Goal: Task Accomplishment & Management: Use online tool/utility

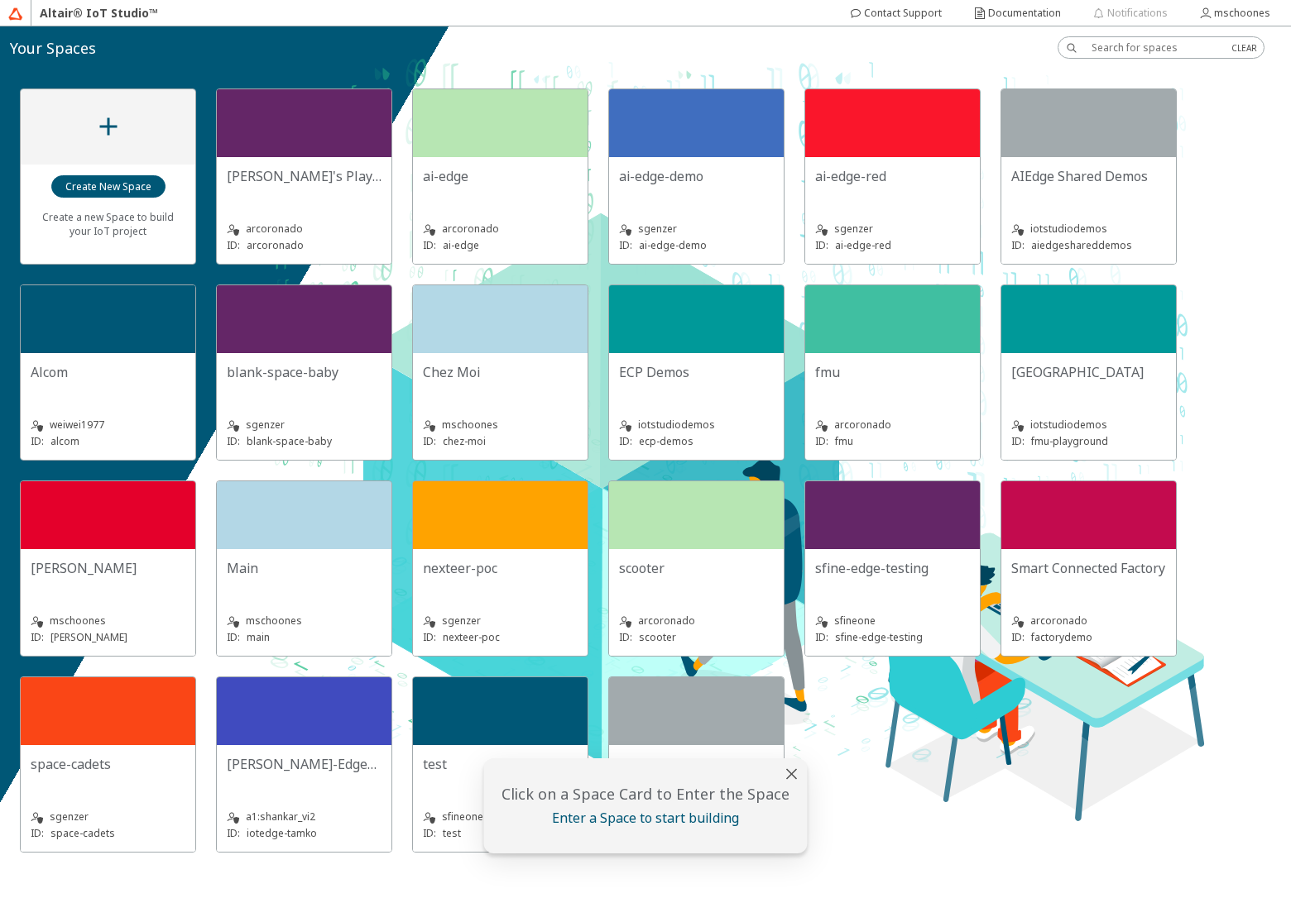
click at [347, 605] on div "mschoones ID: main" at bounding box center [304, 619] width 155 height 54
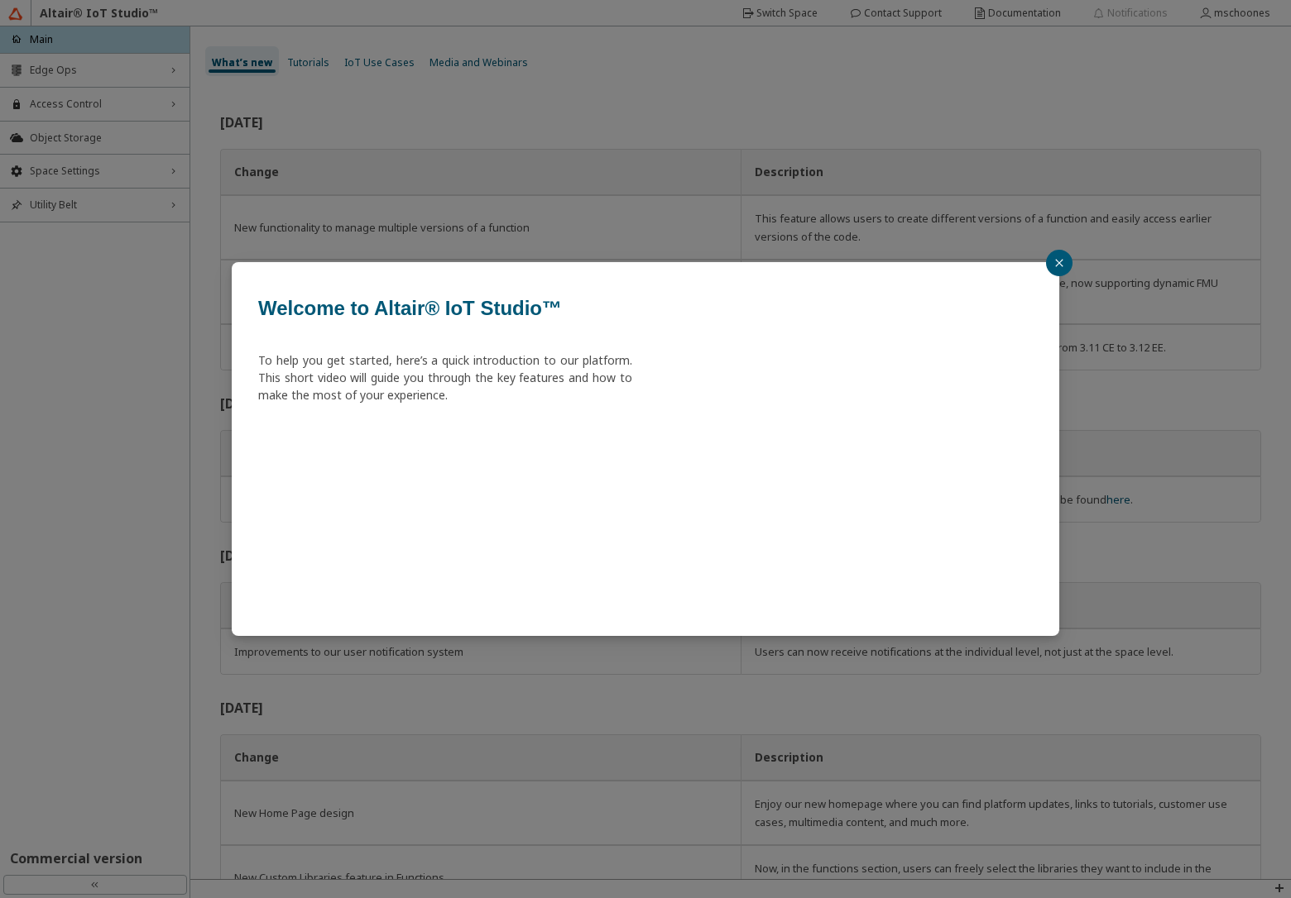
click at [94, 73] on div "Welcome to Altair® IoT Studio™ To help you get started, here’s a quick introduc…" at bounding box center [645, 449] width 1291 height 898
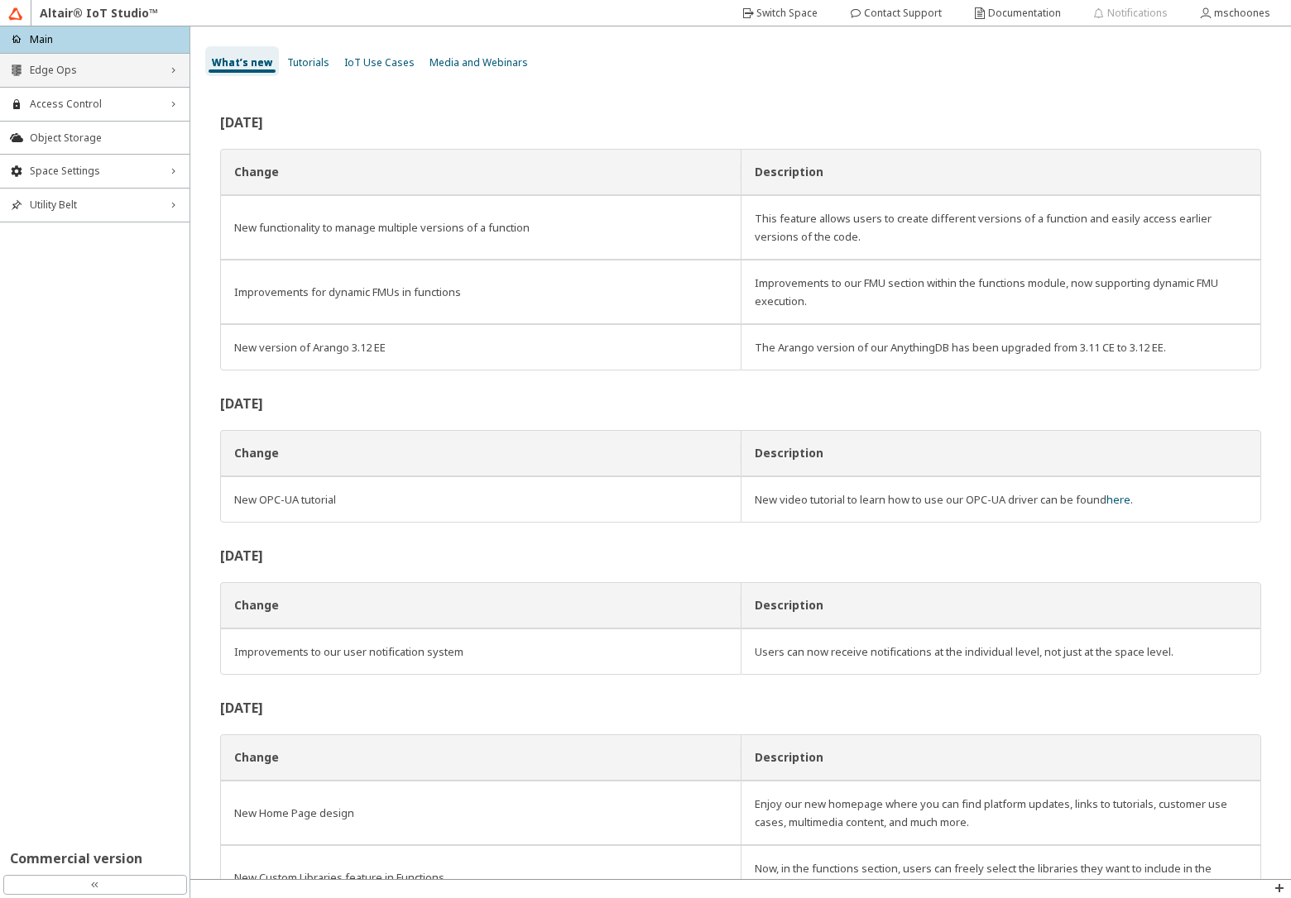
click at [95, 79] on div "Edge Ops right_chevron" at bounding box center [94, 70] width 189 height 33
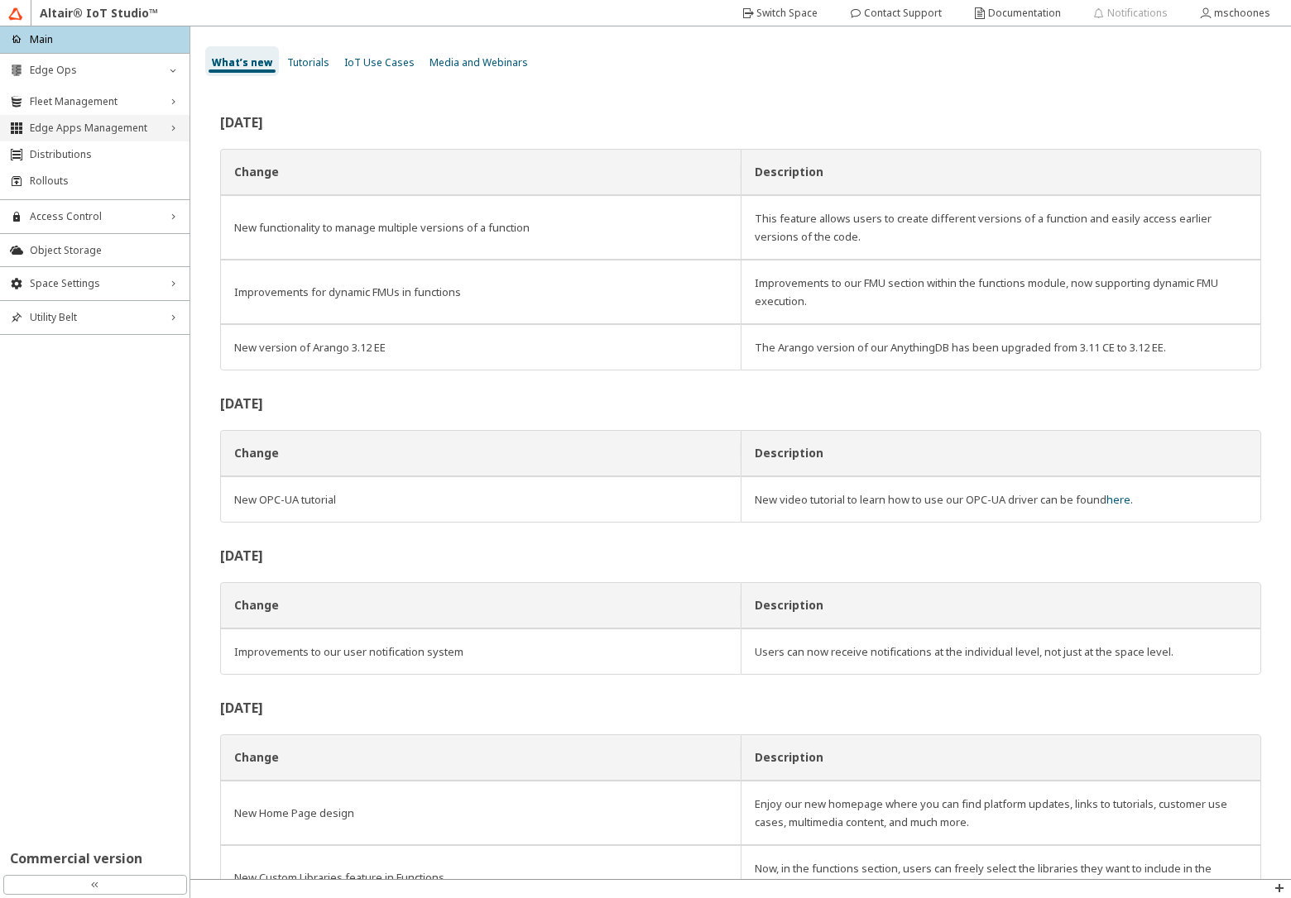
click at [103, 130] on span "Edge Apps Management" at bounding box center [95, 128] width 130 height 13
drag, startPoint x: 103, startPoint y: 161, endPoint x: 252, endPoint y: 138, distance: 151.5
click at [103, 161] on span "Edge Applications" at bounding box center [110, 156] width 140 height 13
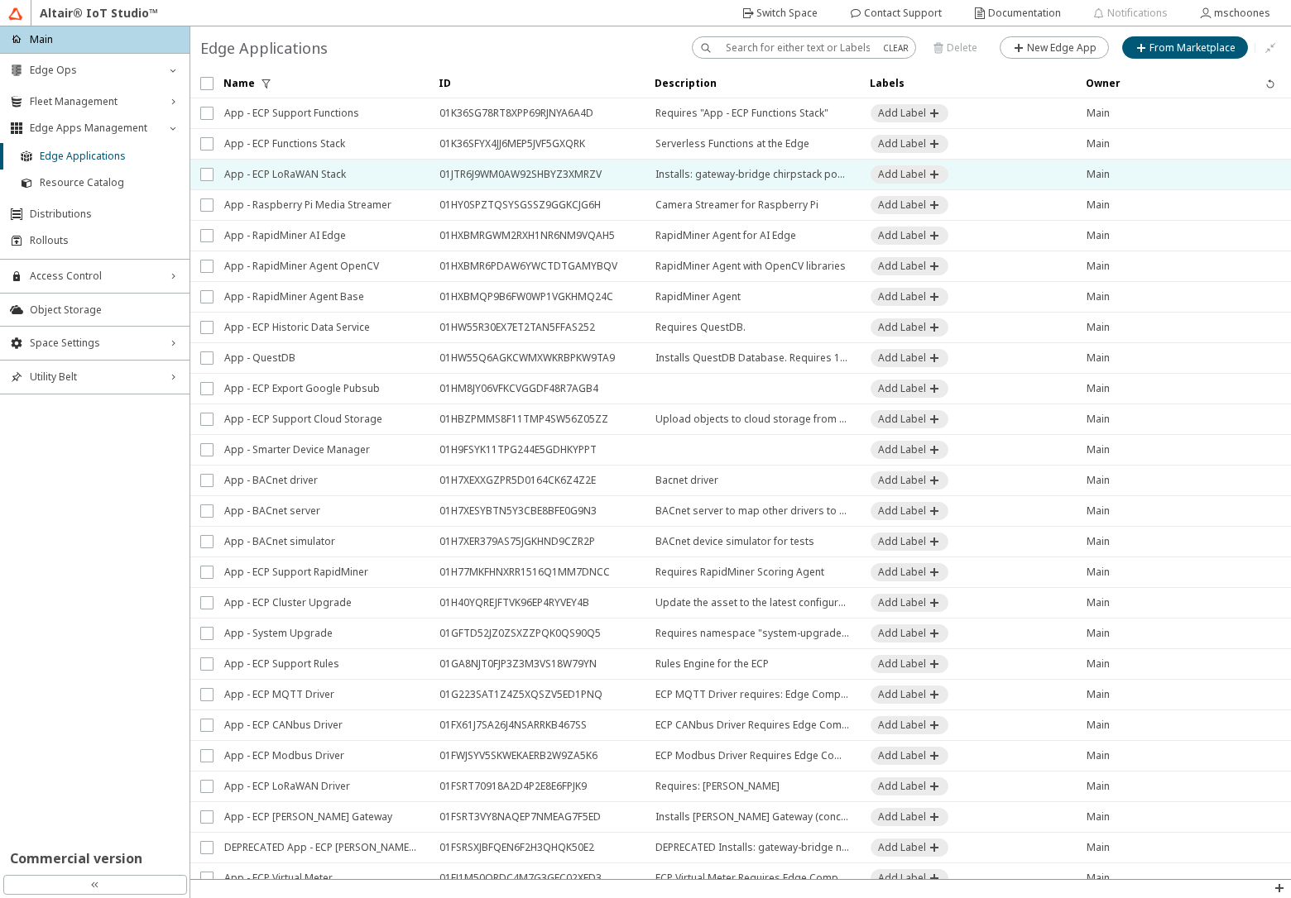
click at [313, 180] on span "App - ECP LoRaWAN Stack" at bounding box center [321, 175] width 194 height 30
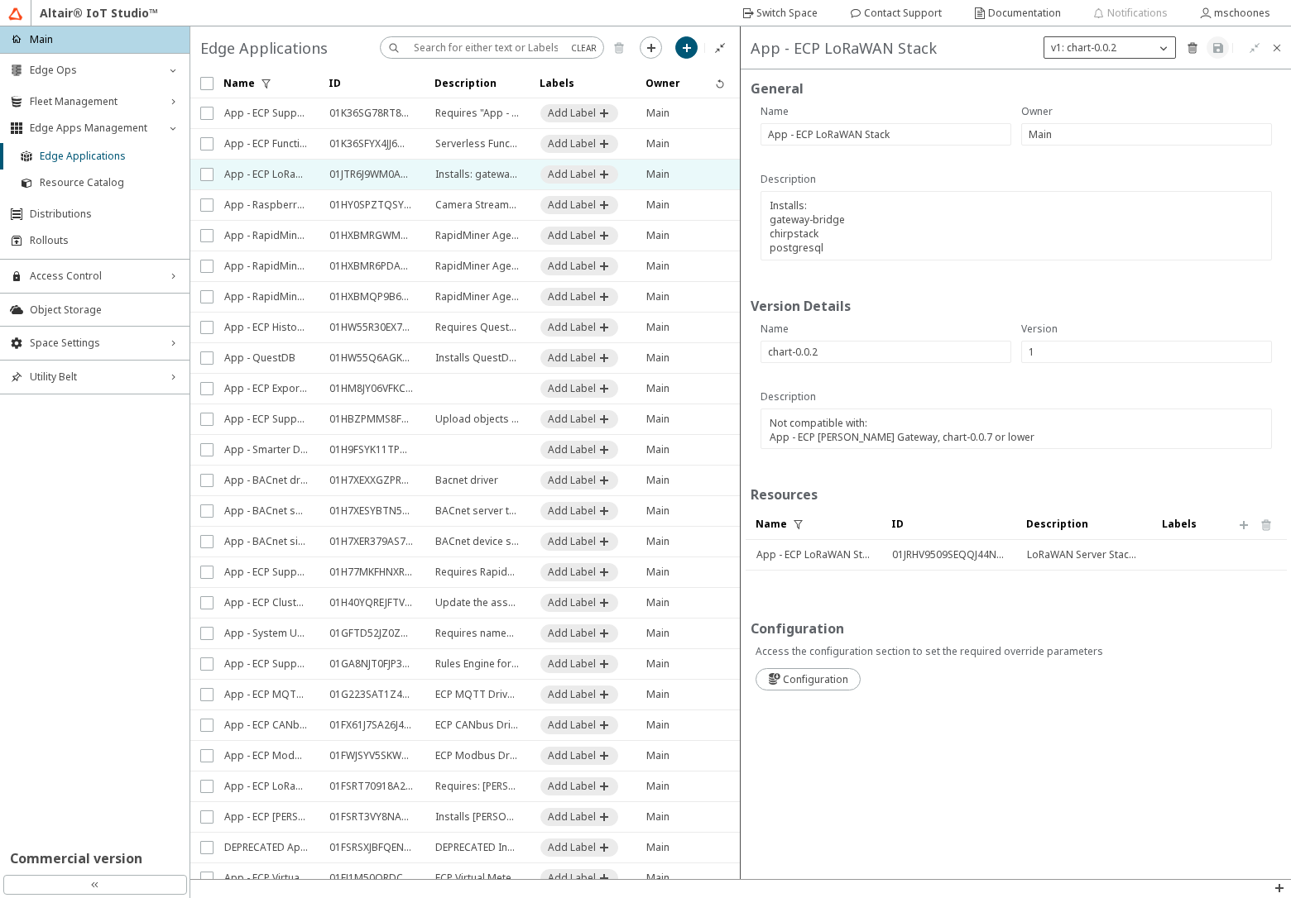
drag, startPoint x: 1128, startPoint y: 48, endPoint x: 1119, endPoint y: 81, distance: 34.1
click at [1128, 50] on div "v1: chart-0.0.2" at bounding box center [1099, 48] width 111 height 17
click at [1115, 111] on paper-button "New Version" at bounding box center [1109, 103] width 99 height 22
type input "2"
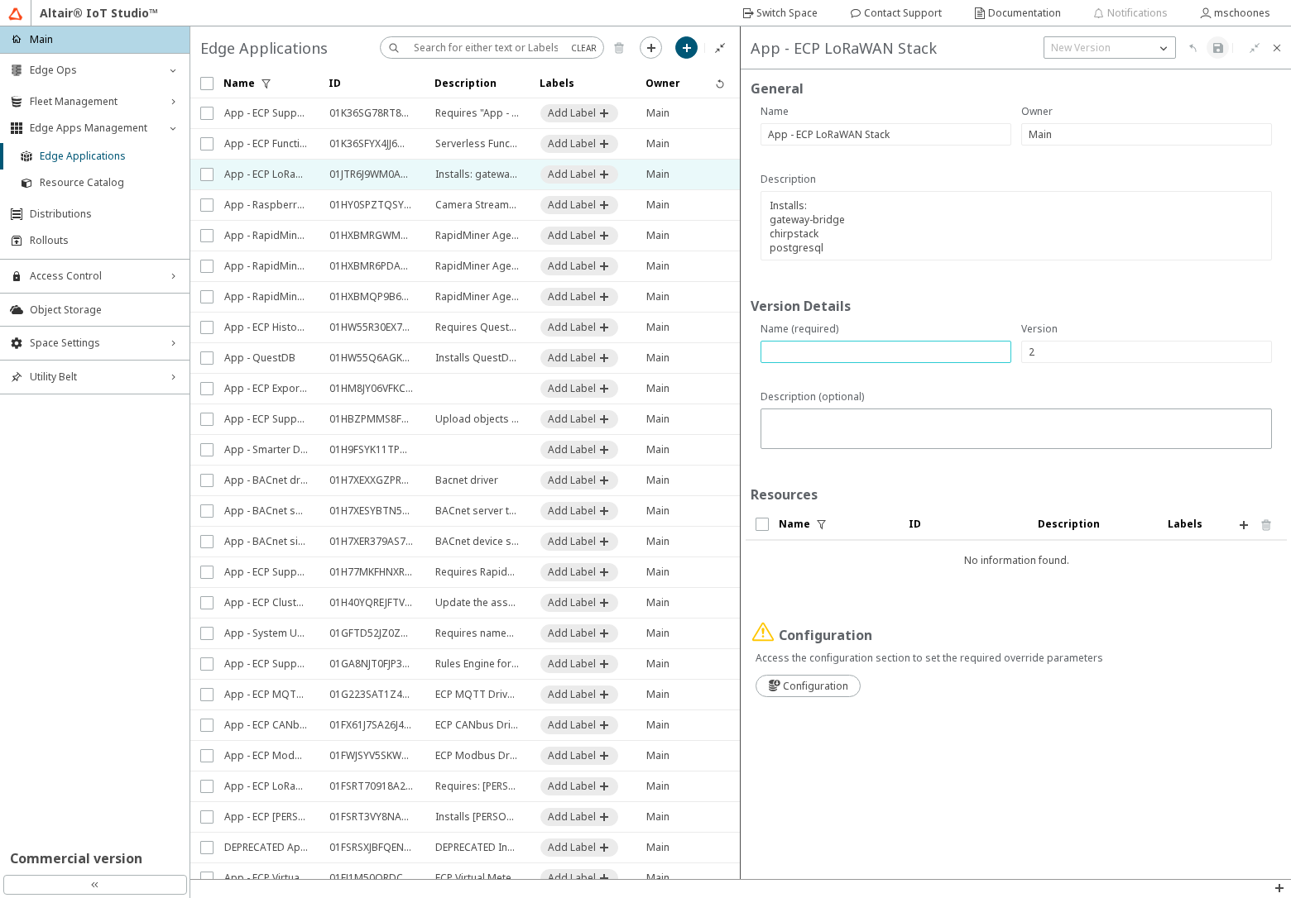
click at [841, 346] on input "text" at bounding box center [886, 352] width 236 height 14
paste input "chart-0.0.3"
type input "chart-0.0.3"
click at [881, 414] on div at bounding box center [1015, 429] width 511 height 41
click at [884, 426] on textarea at bounding box center [1018, 431] width 500 height 32
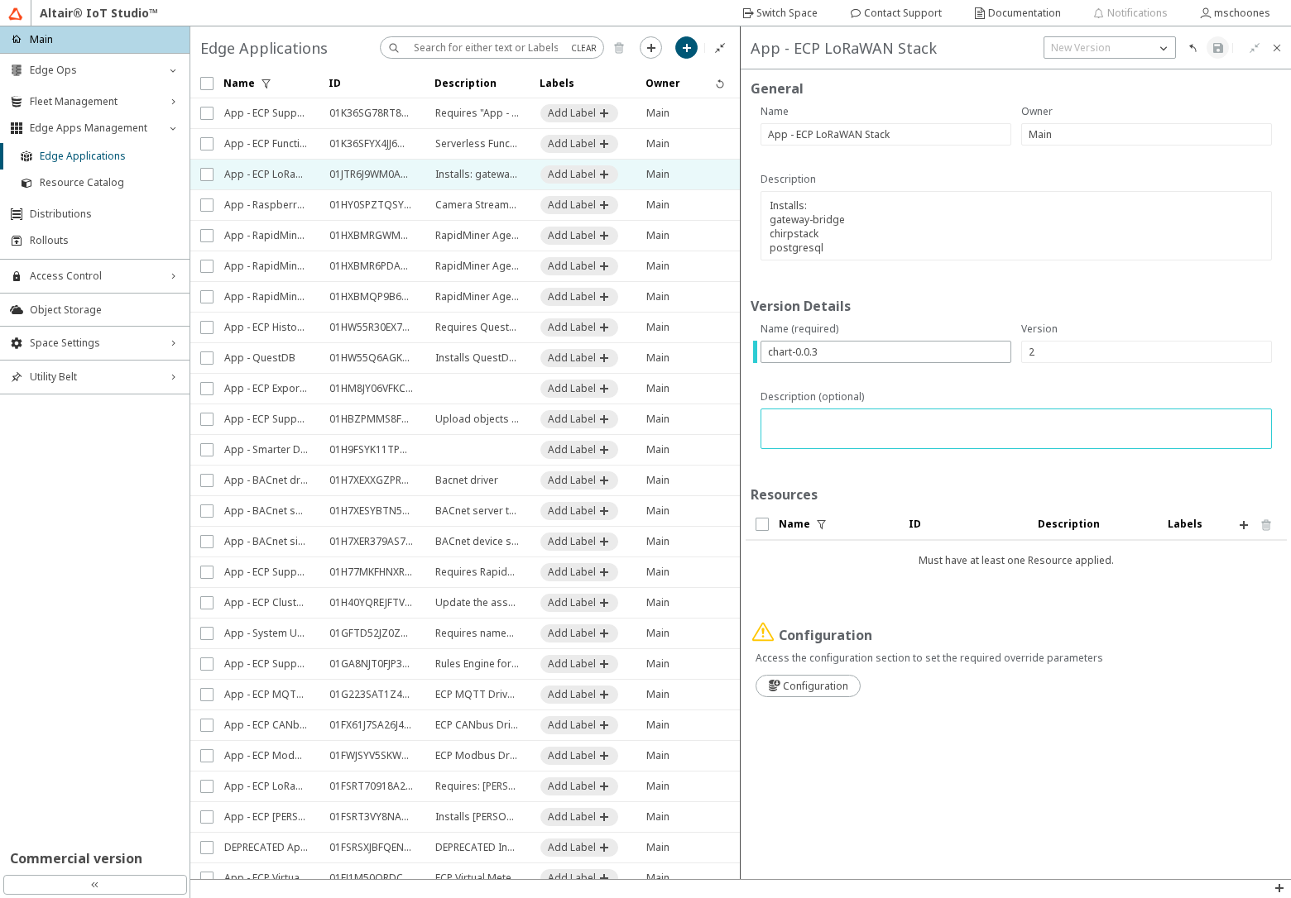
paste textarea "Allow exposing MQTT Broker Not compatible with: App - ECP LoRa Gateway, chart-0…"
type textarea "Allow exposing MQTT Broker Not compatible with: App - ECP LoRa Gateway, chart-0…"
click at [1244, 532] on paper-button at bounding box center [1243, 525] width 22 height 22
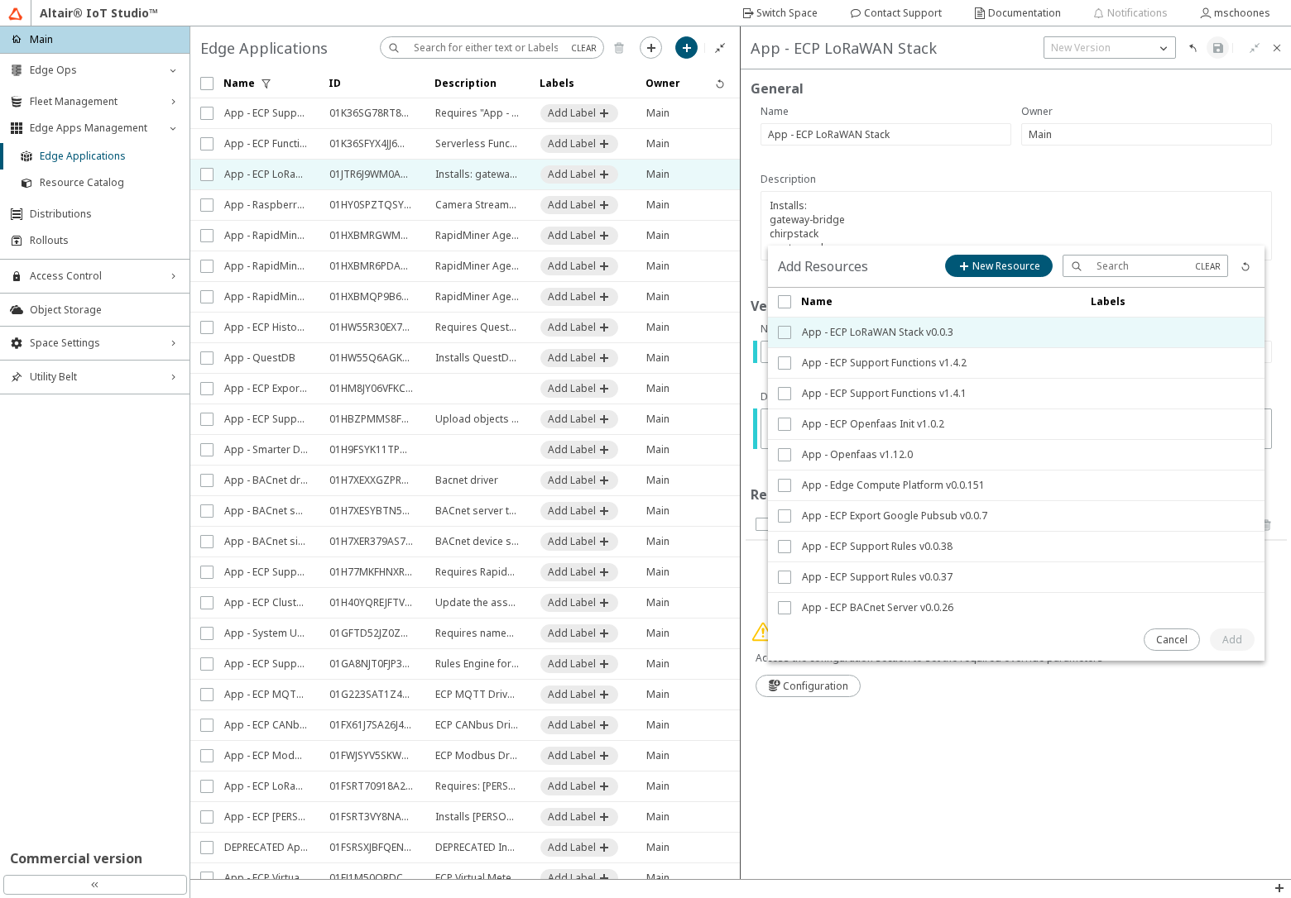
click at [780, 332] on input "checkbox" at bounding box center [783, 332] width 11 height 13
checkbox input "true"
click at [1242, 634] on paper-button "Add" at bounding box center [1232, 640] width 45 height 22
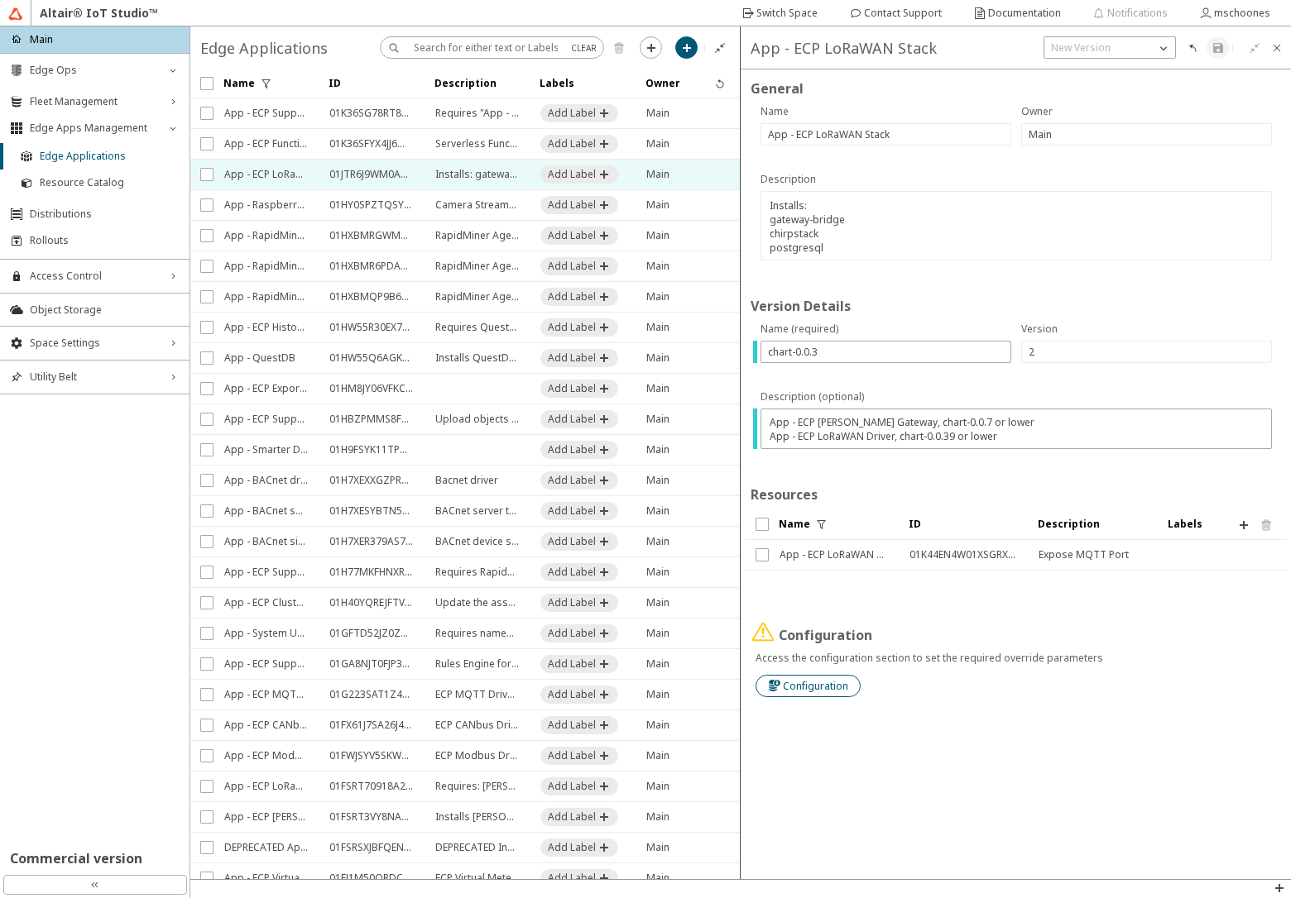
click at [0, 0] on slot "Configuration" at bounding box center [0, 0] width 0 height 0
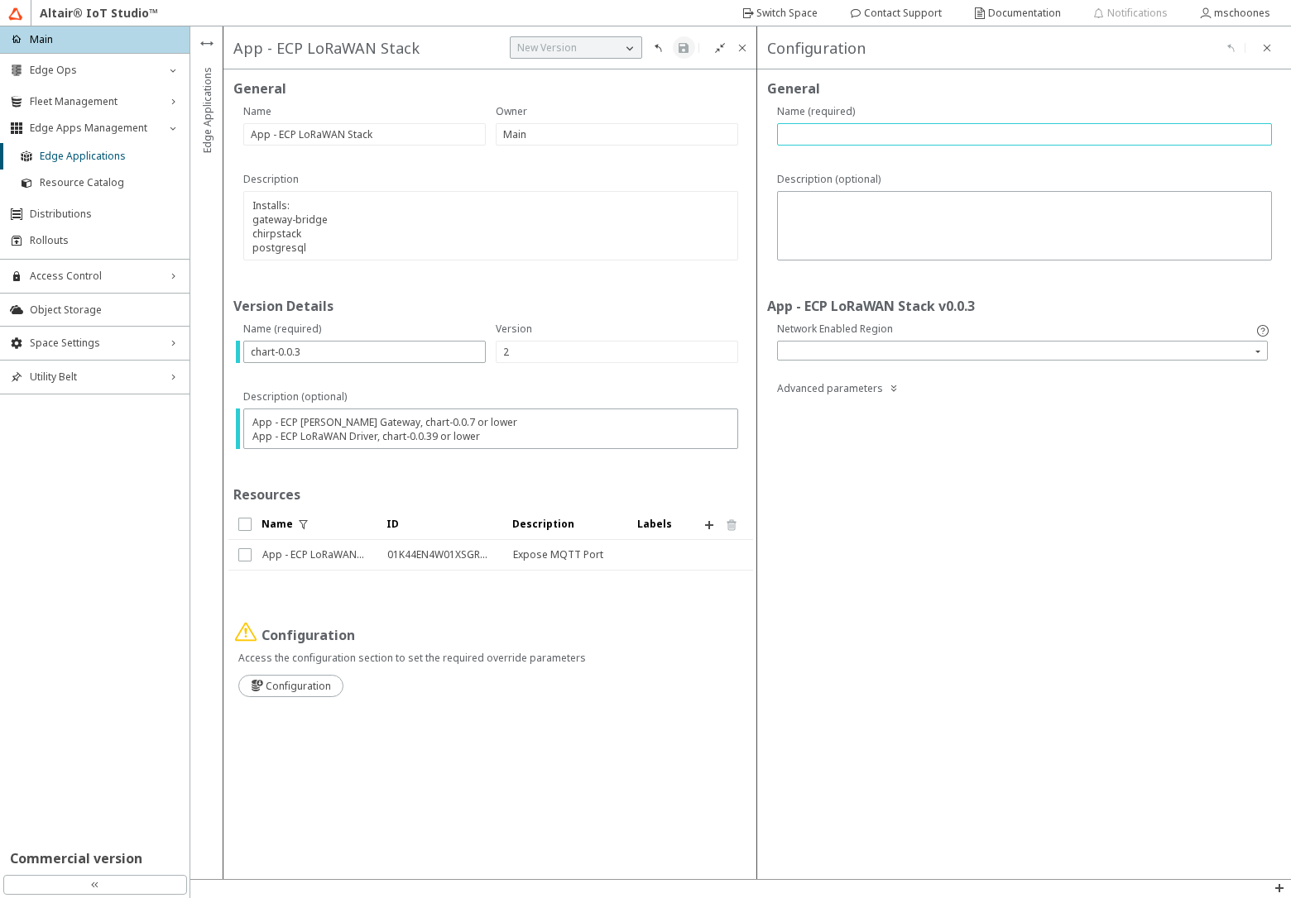
click at [959, 137] on input "text" at bounding box center [1024, 134] width 480 height 14
type input "na"
click at [683, 45] on iron-icon at bounding box center [683, 47] width 13 height 13
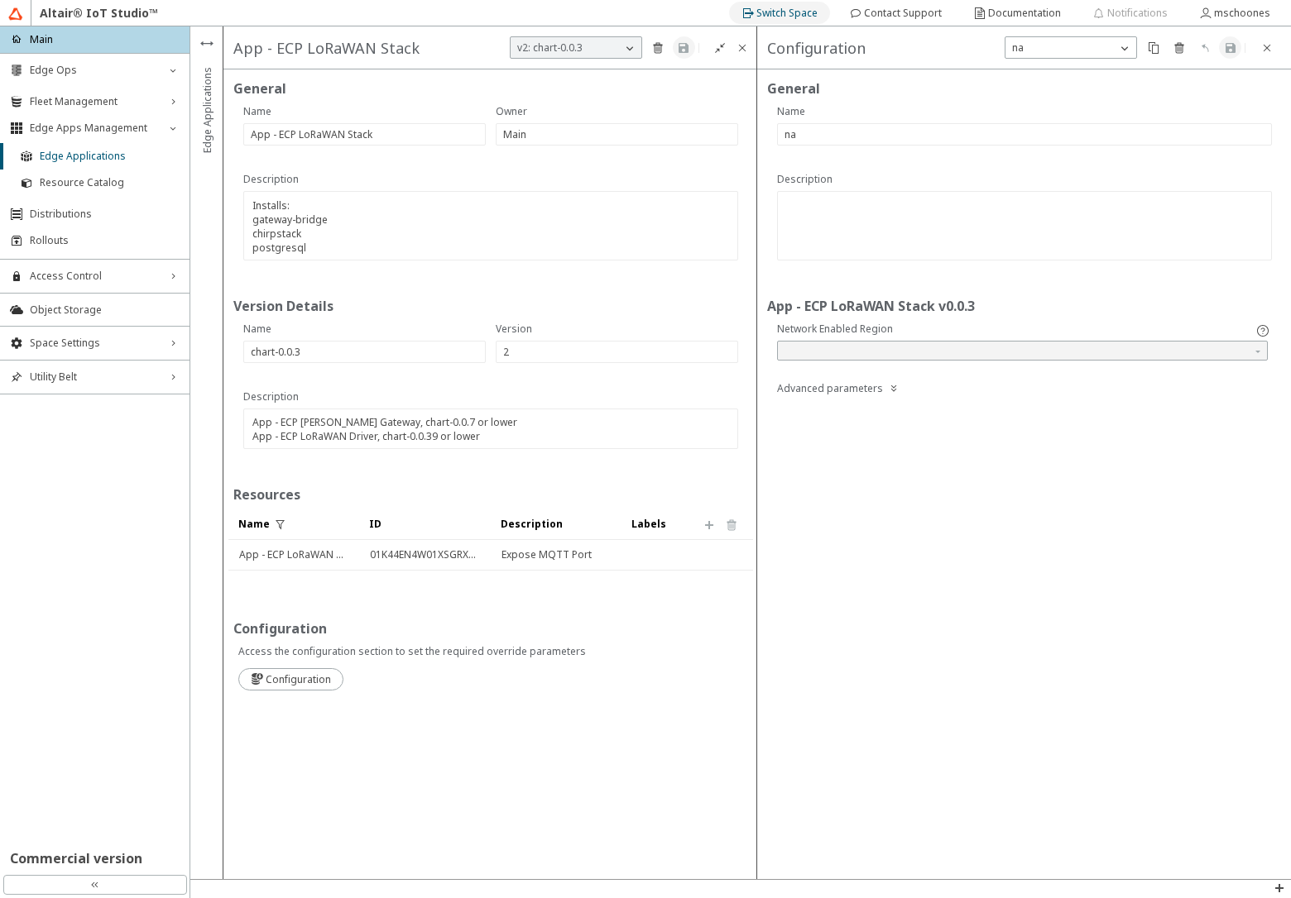
click at [0, 0] on slot "Switch Space" at bounding box center [0, 0] width 0 height 0
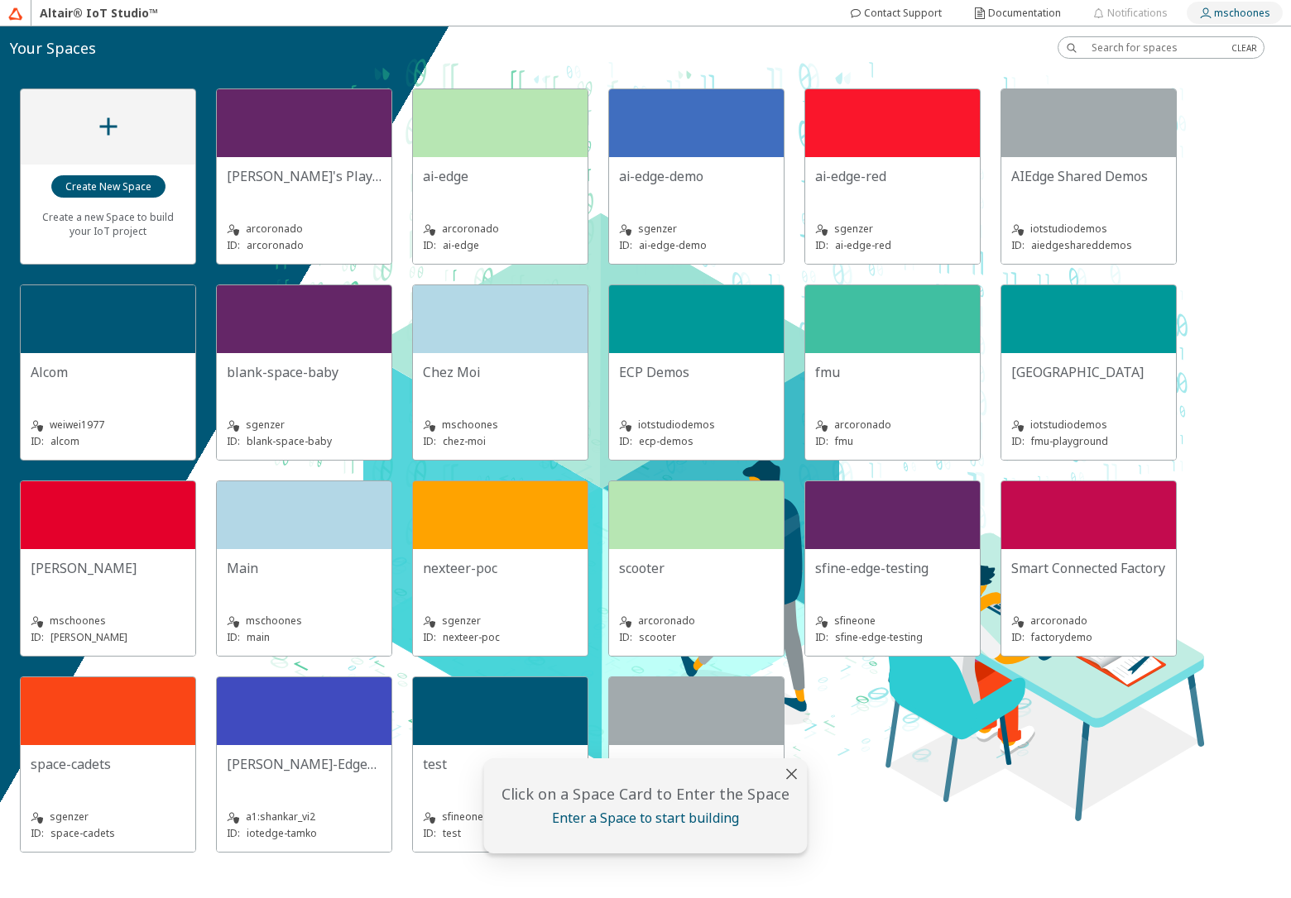
click at [0, 0] on slot "mschoones" at bounding box center [0, 0] width 0 height 0
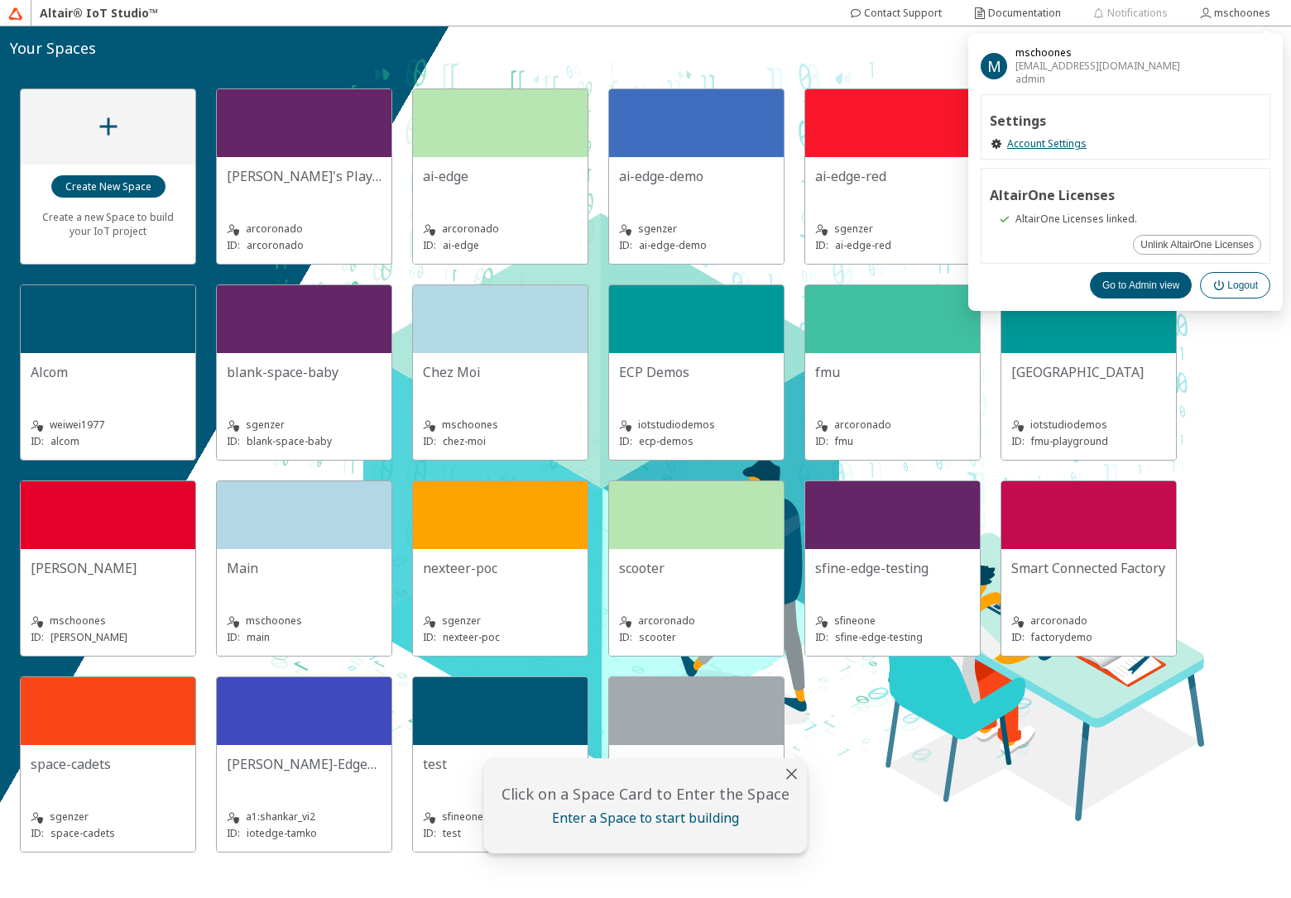
click at [0, 0] on slot "Logout" at bounding box center [0, 0] width 0 height 0
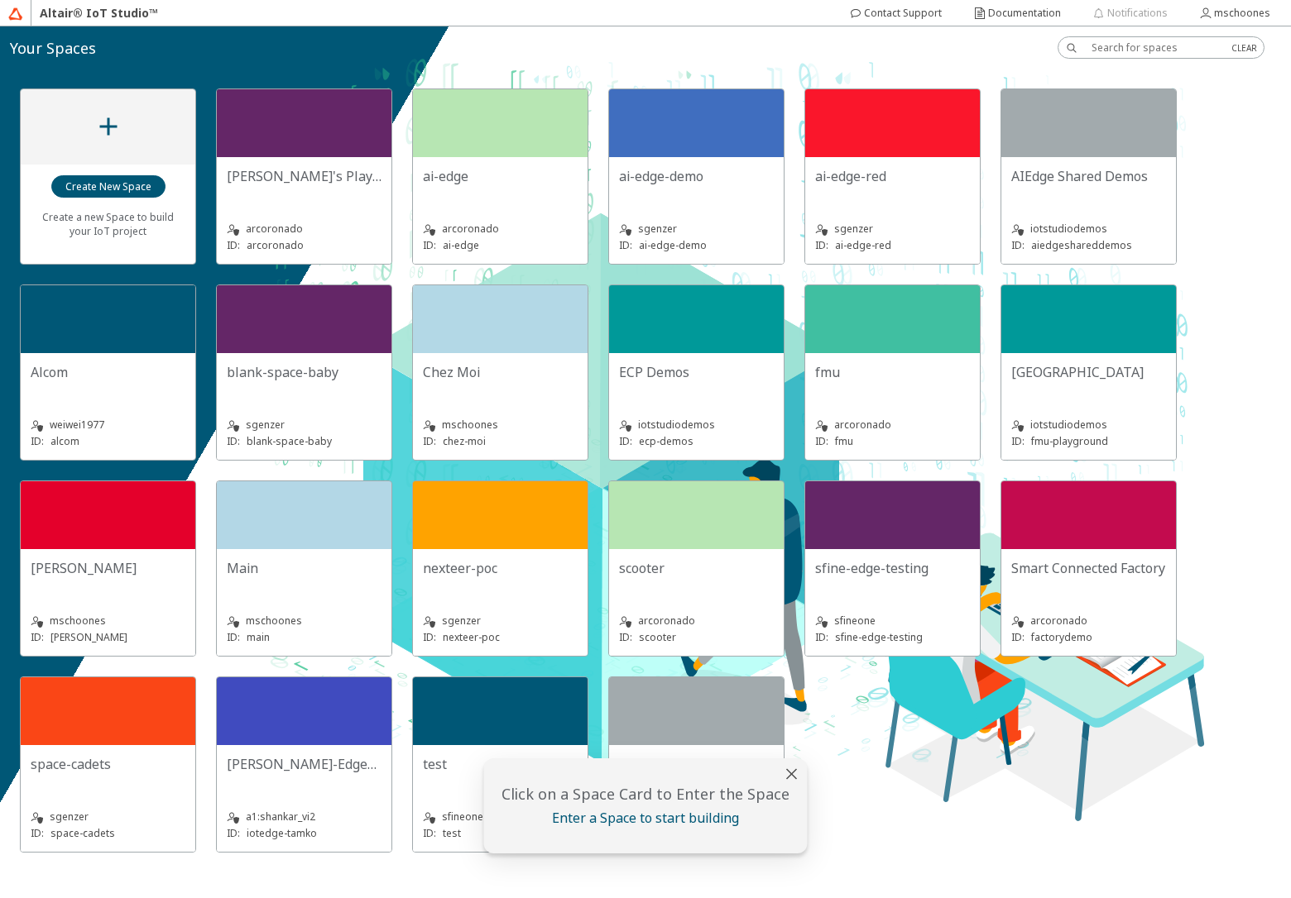
click at [319, 577] on div "Main" at bounding box center [304, 575] width 155 height 33
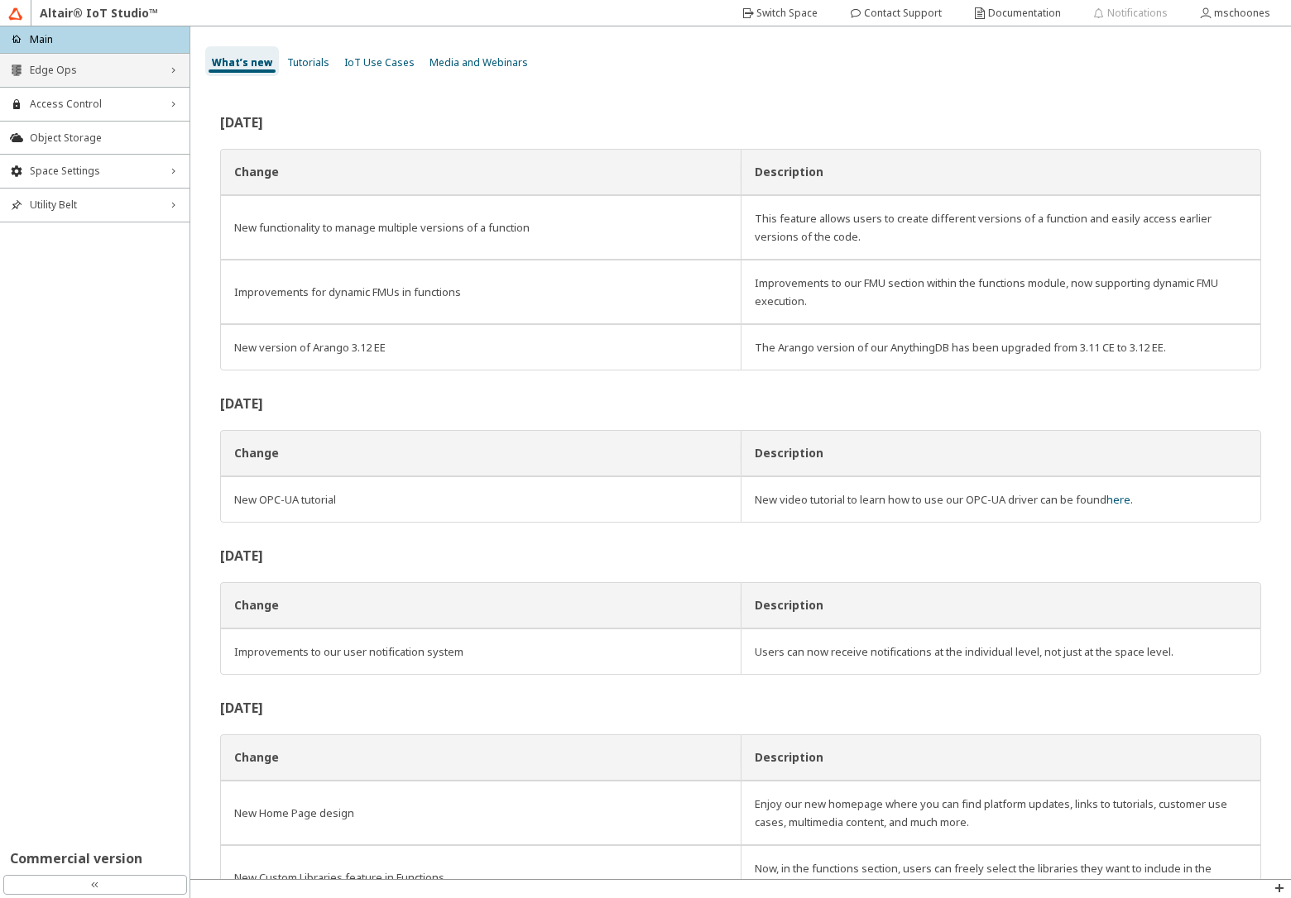
drag, startPoint x: 99, startPoint y: 69, endPoint x: 97, endPoint y: 88, distance: 19.2
click at [98, 68] on span "Edge Ops" at bounding box center [95, 70] width 130 height 13
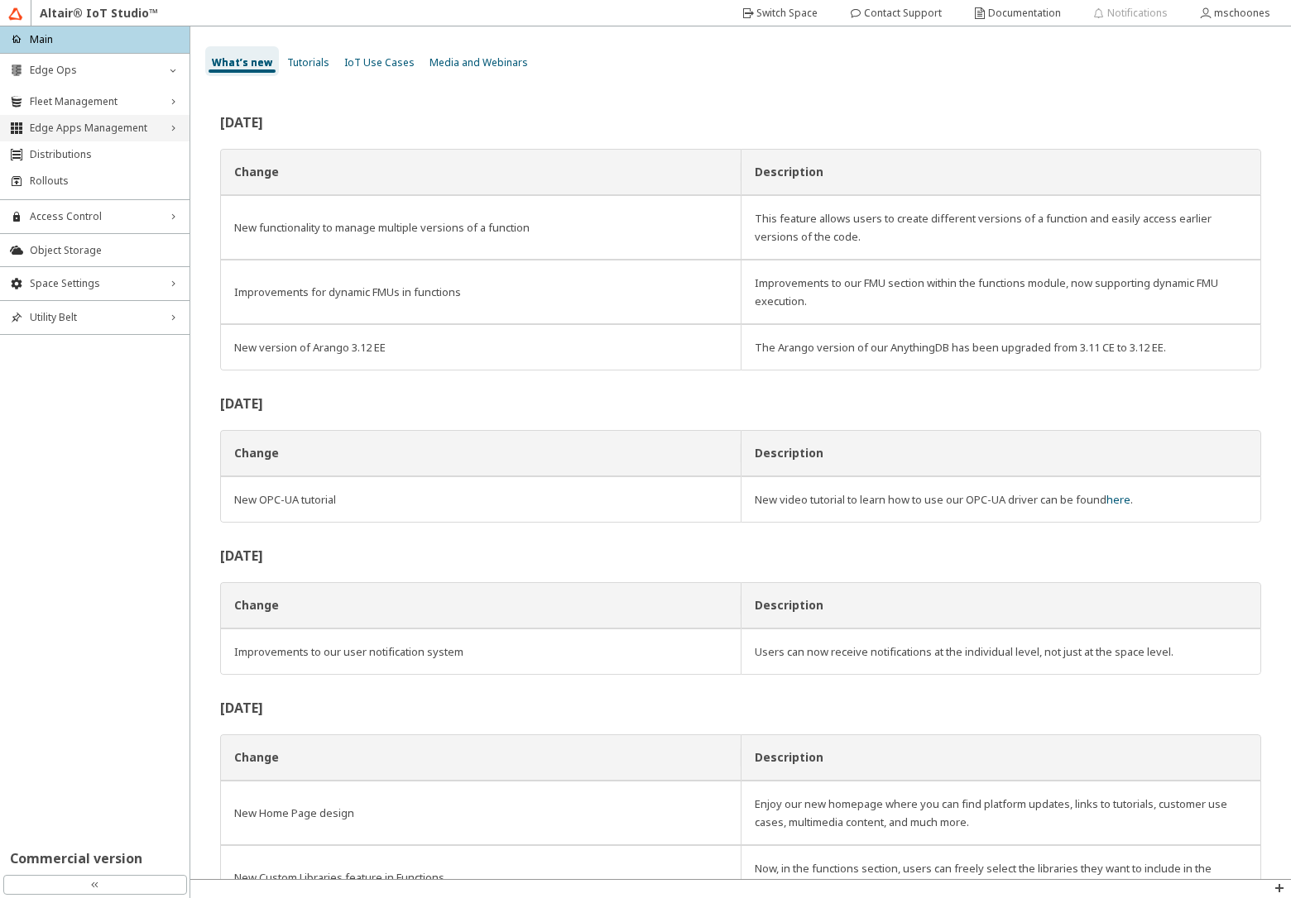
click at [96, 132] on span "Edge Apps Management" at bounding box center [95, 128] width 130 height 13
click at [87, 183] on span "Resource Catalog" at bounding box center [110, 182] width 140 height 13
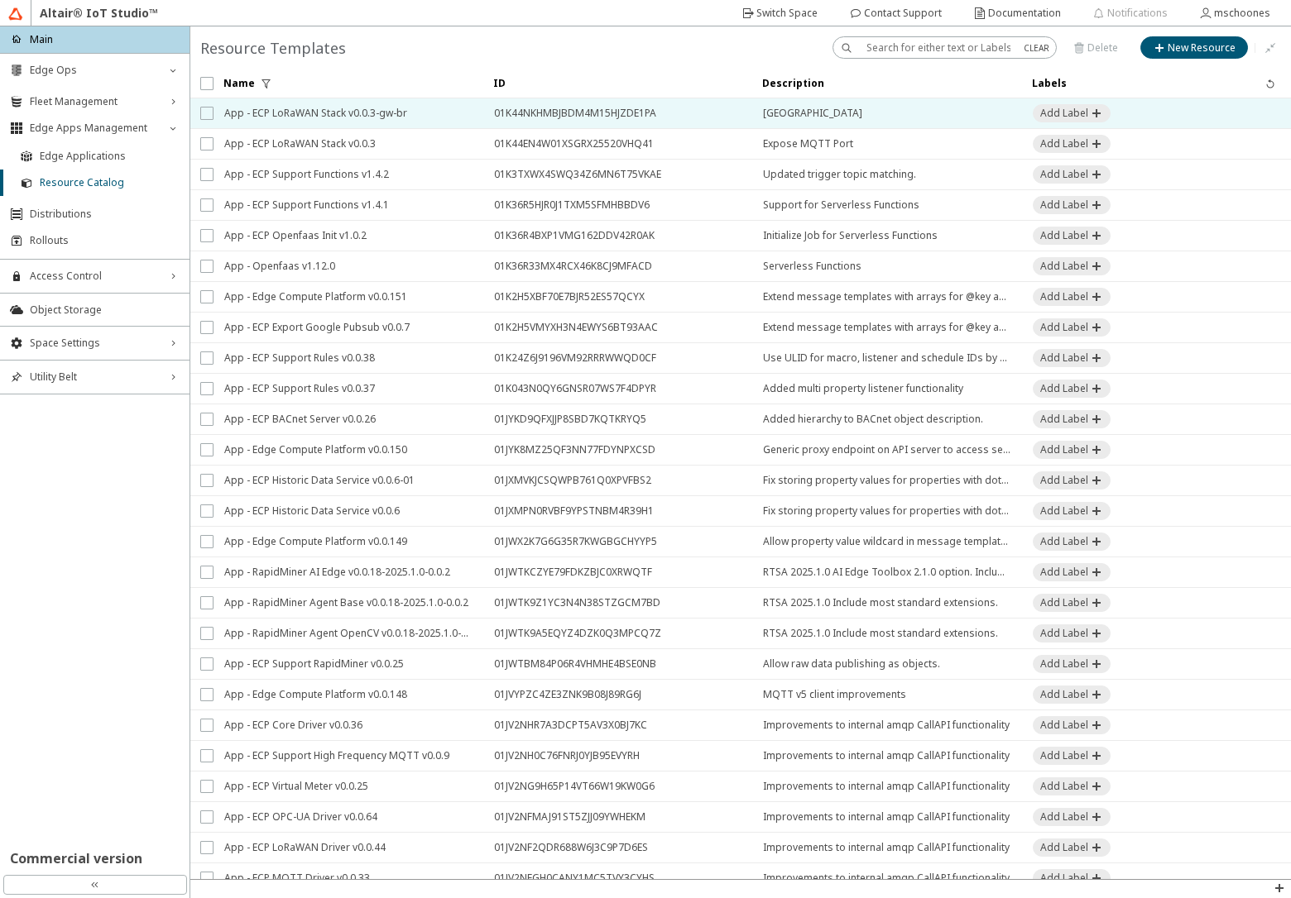
click at [206, 113] on input "checkbox" at bounding box center [205, 113] width 11 height 13
checkbox input "true"
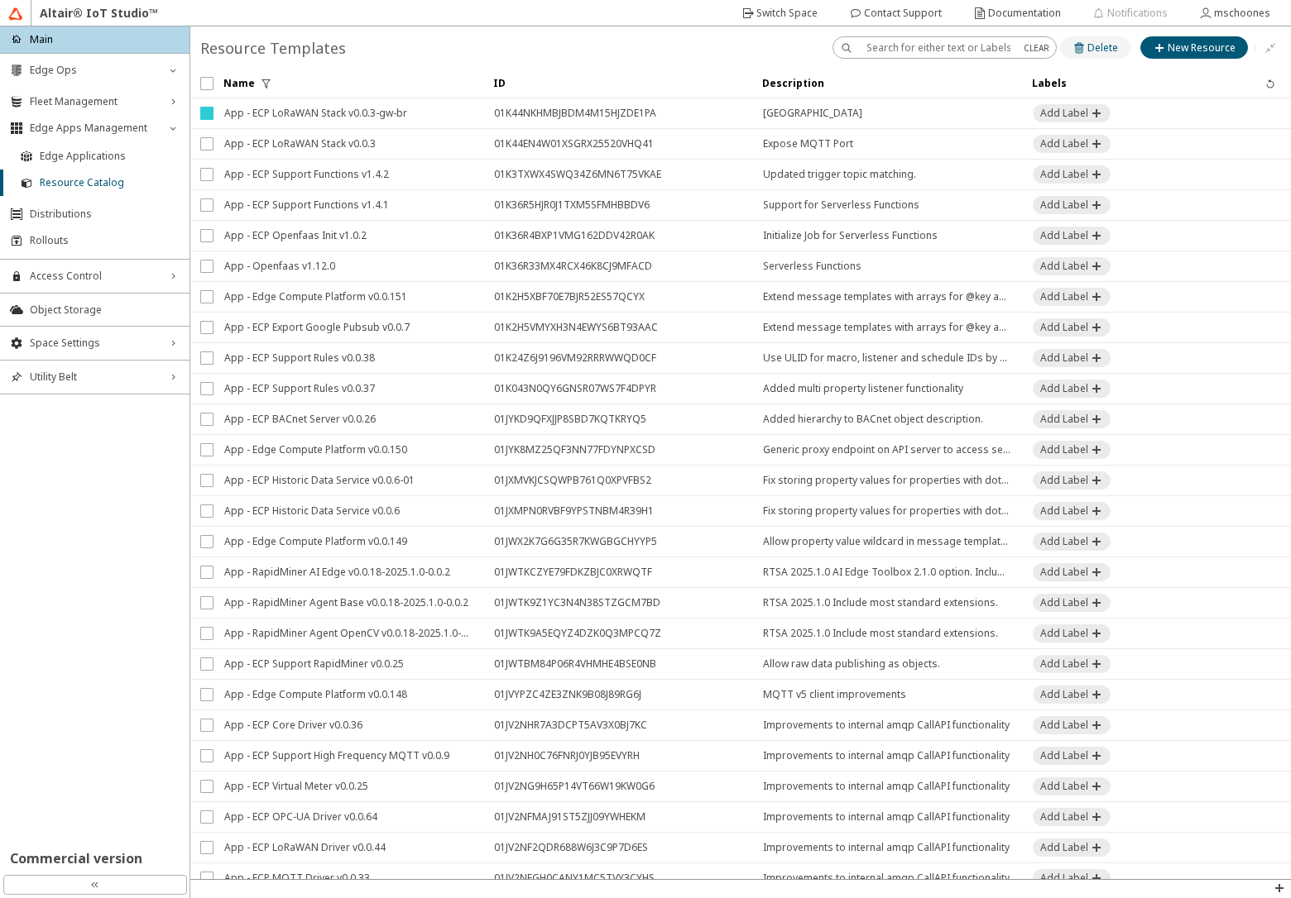
click at [1087, 50] on iron-icon at bounding box center [1079, 47] width 15 height 13
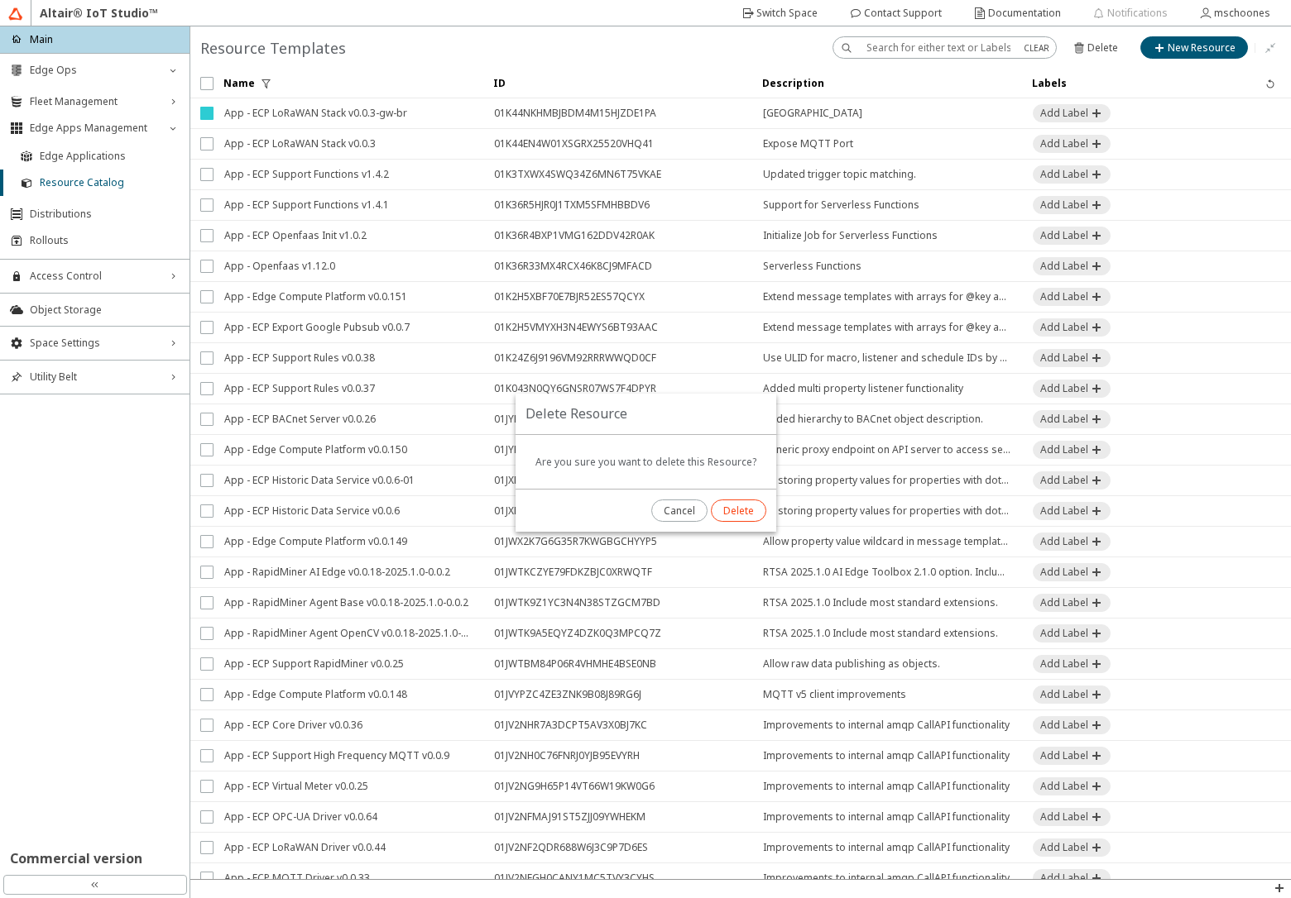
click at [0, 0] on slot "Delete" at bounding box center [0, 0] width 0 height 0
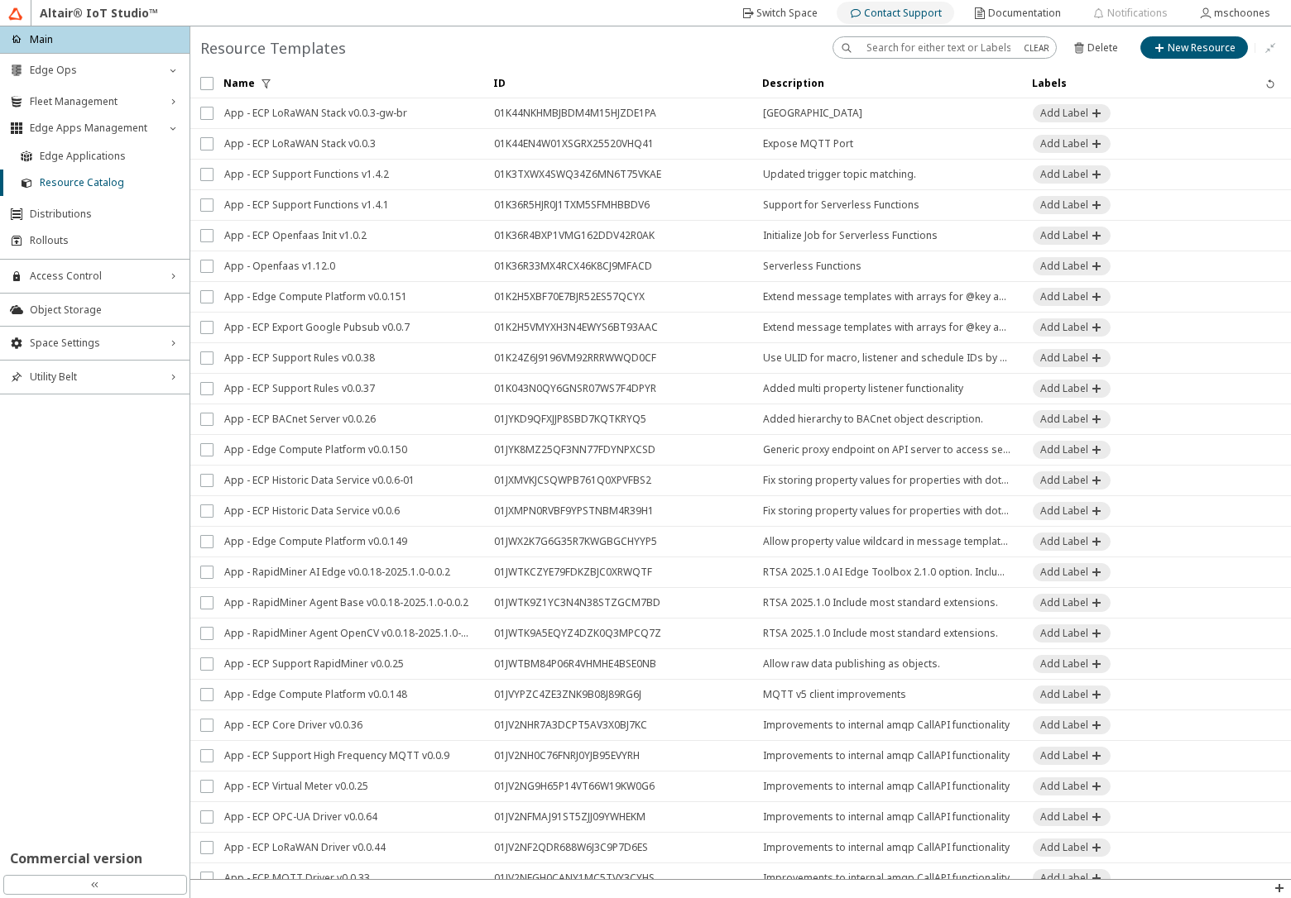
checkbox input "false"
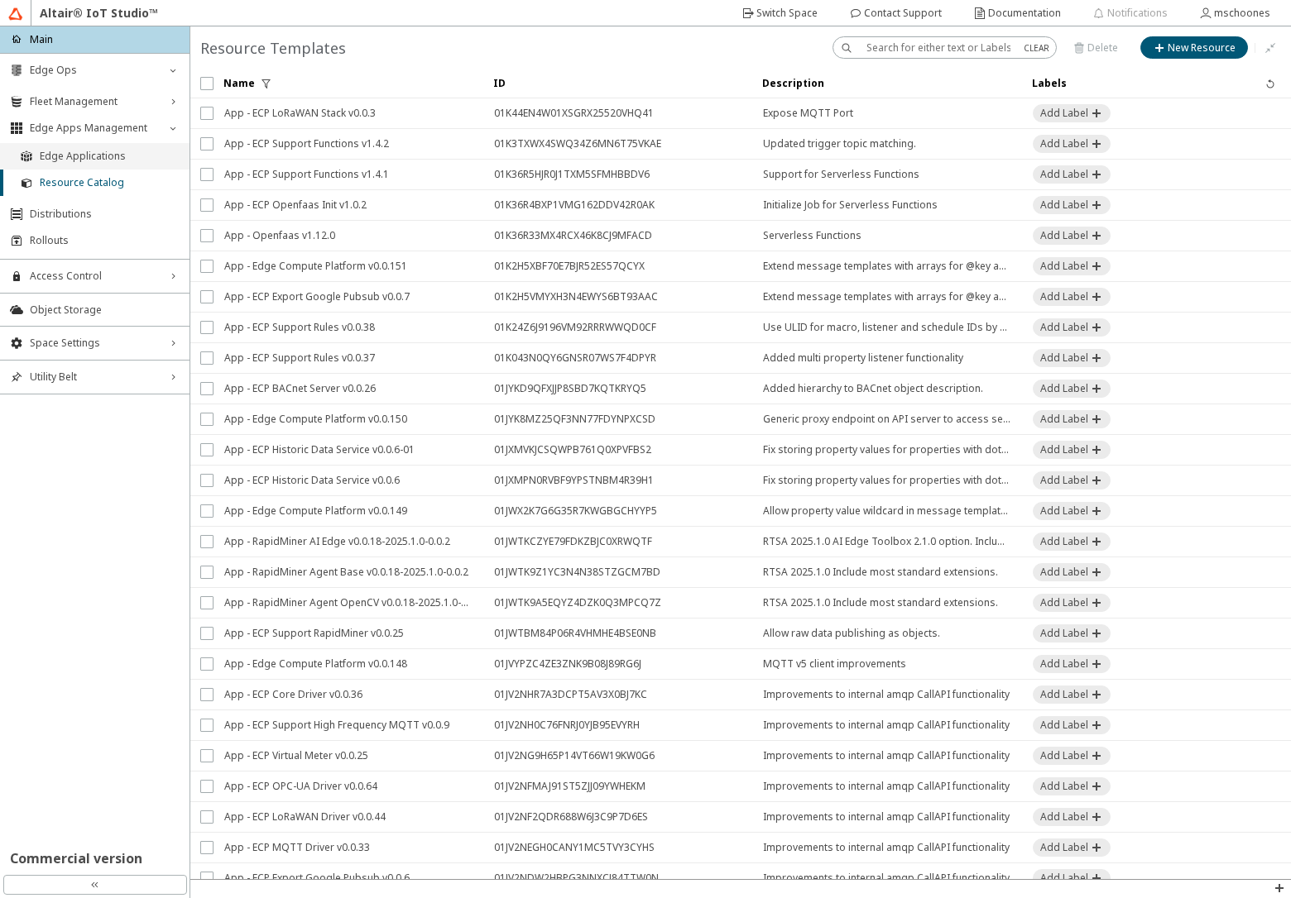
click at [55, 159] on span "Edge Applications" at bounding box center [110, 156] width 140 height 13
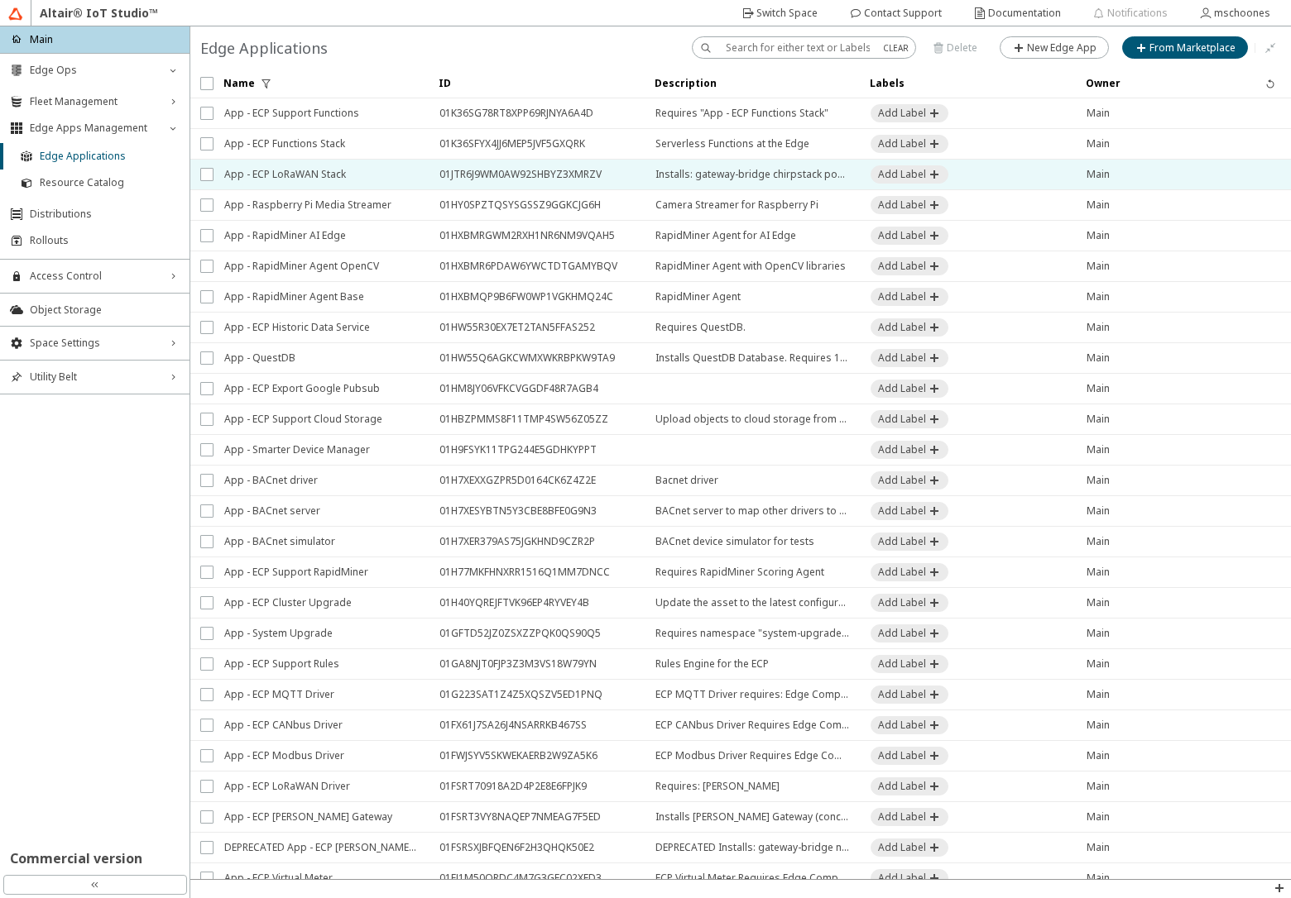
click at [333, 174] on span "App - ECP LoRaWAN Stack" at bounding box center [321, 175] width 194 height 30
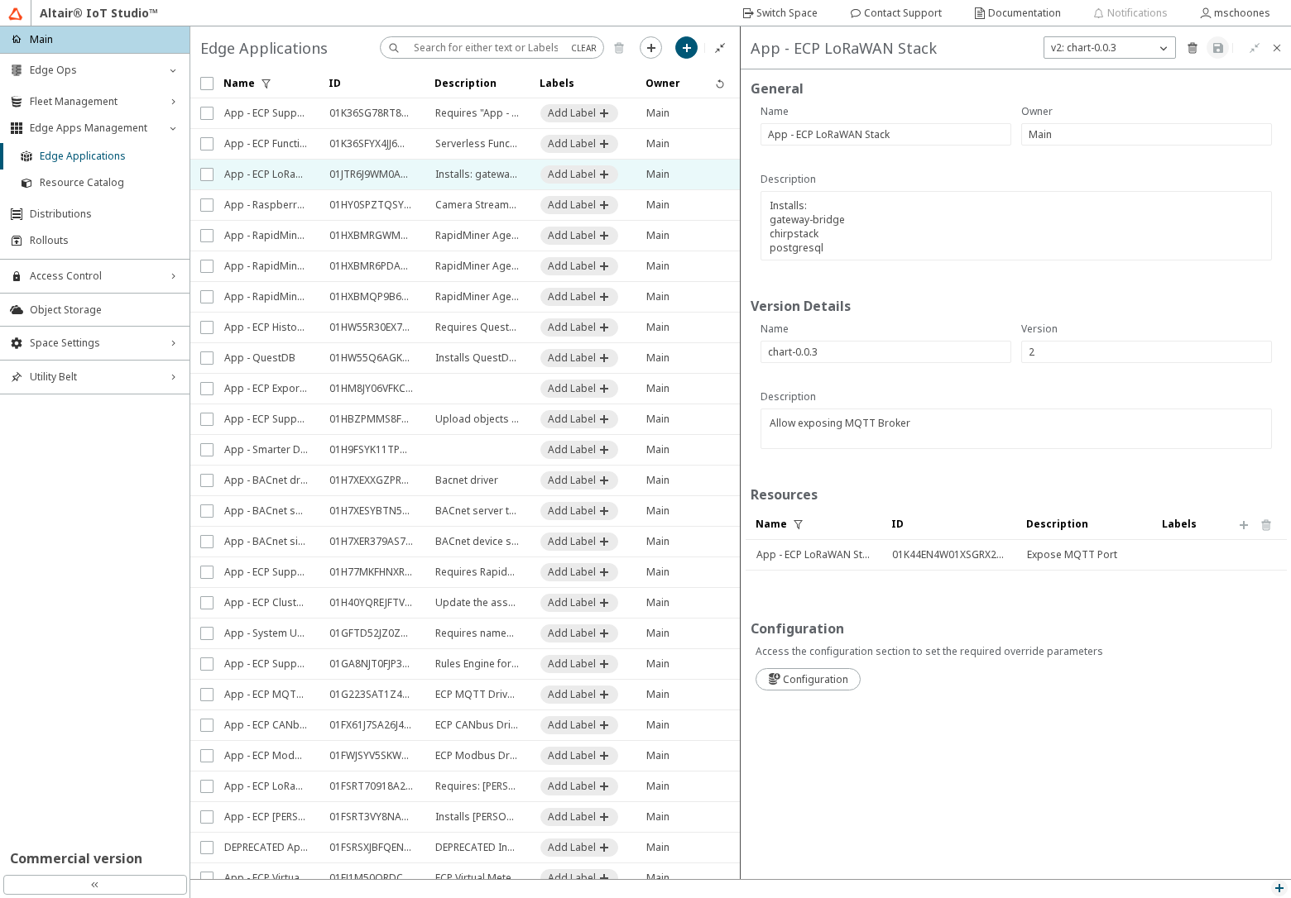
click at [1277, 884] on iron-icon at bounding box center [1278, 888] width 13 height 13
click at [1245, 866] on p "API Inspector" at bounding box center [1240, 867] width 99 height 14
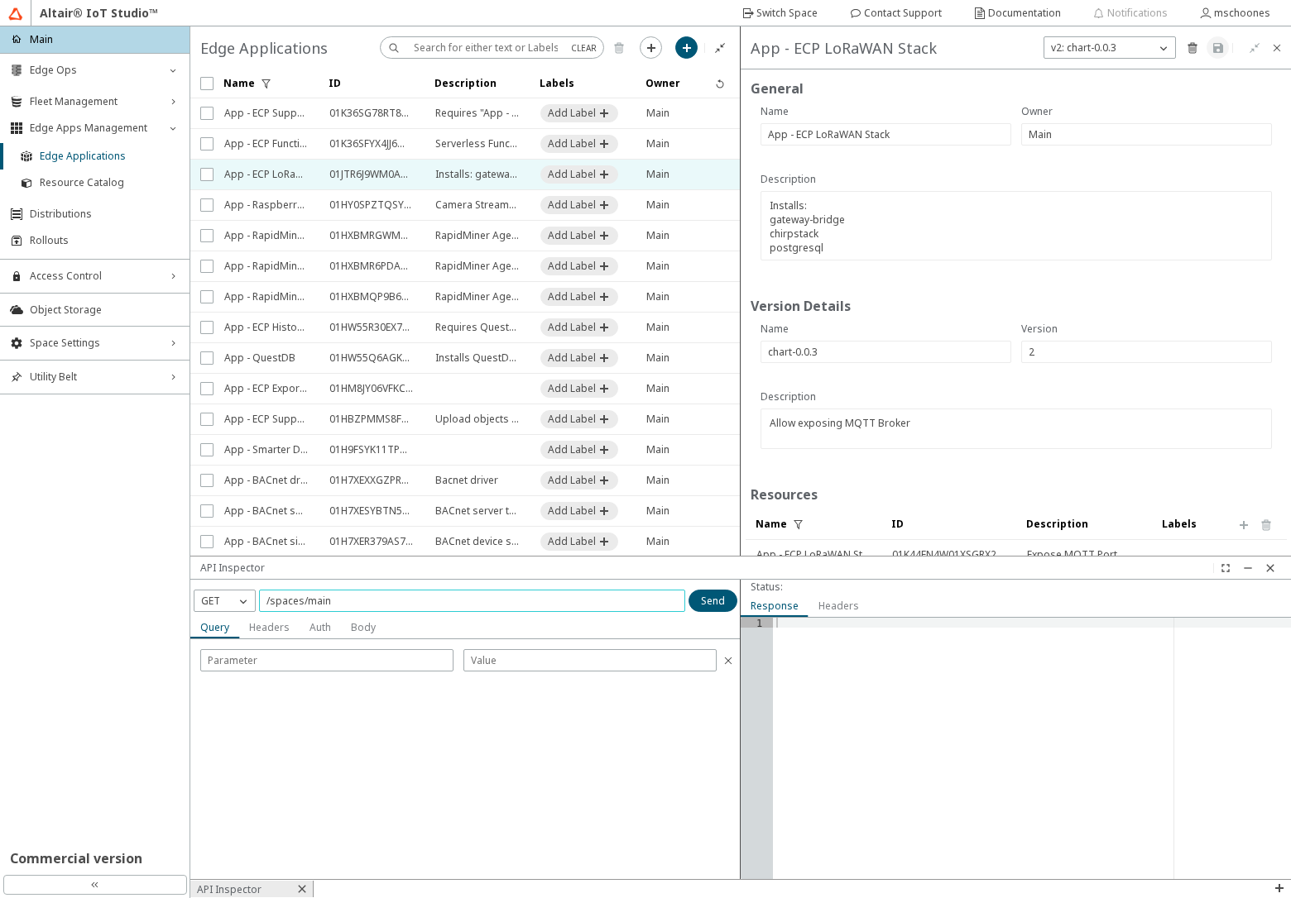
click at [571, 595] on input "/spaces/main" at bounding box center [471, 601] width 411 height 14
paste input "01JTR6J9WM0AW92SHBYZ3XMRZV"
click at [232, 604] on div "GET" at bounding box center [214, 601] width 41 height 17
click at [222, 697] on span "DELETE" at bounding box center [218, 696] width 34 height 14
click at [0, 0] on slot "Send" at bounding box center [0, 0] width 0 height 0
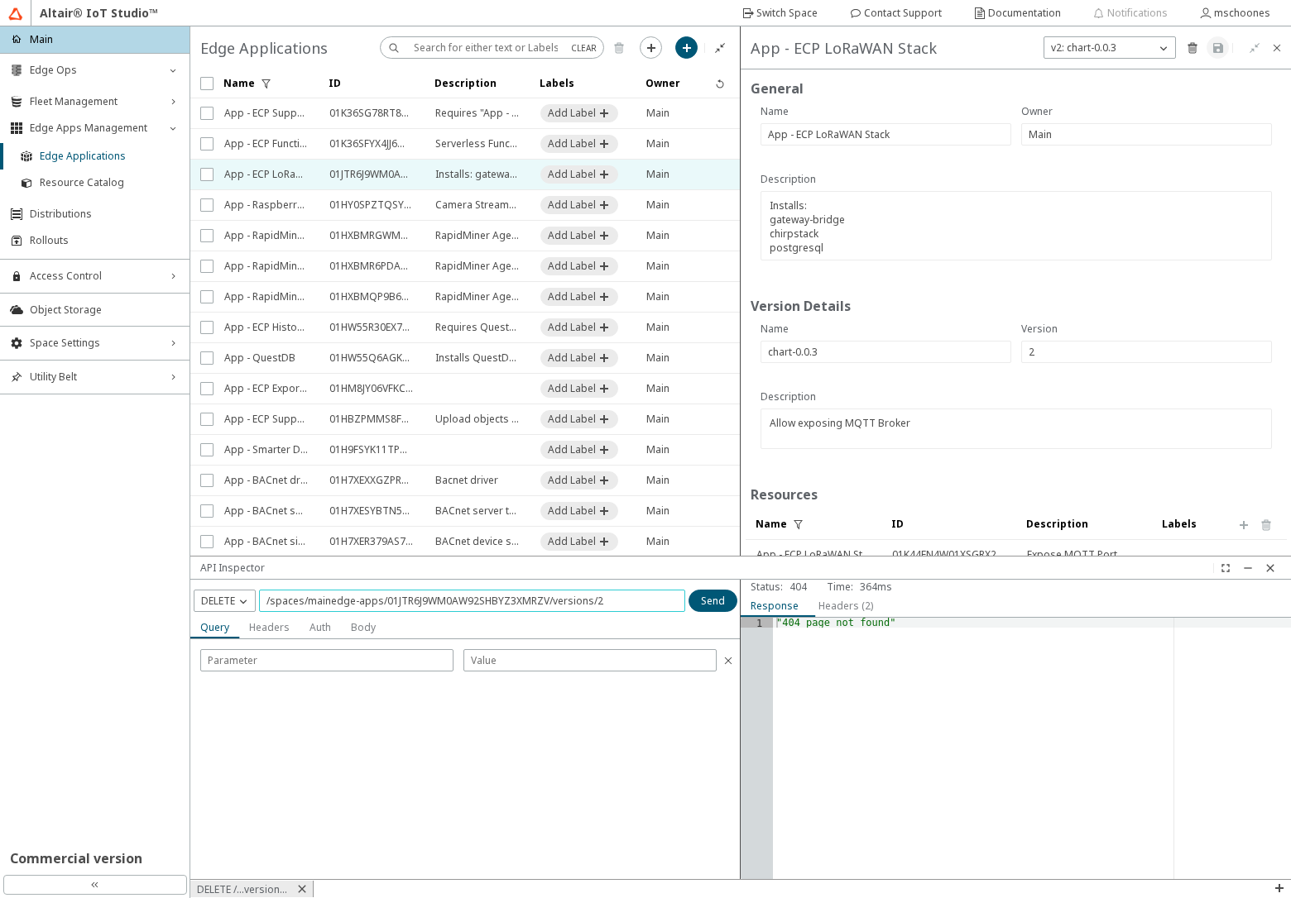
click at [328, 605] on input "/spaces/mainedge-apps/01JTR6J9WM0AW92SHBYZ3XMRZV/versions/2" at bounding box center [471, 601] width 411 height 14
type input "/spaces/main/edge-apps/01JTR6J9WM0AW92SHBYZ3XMRZV/versions/2"
click at [0, 0] on slot "Send" at bounding box center [0, 0] width 0 height 0
click at [113, 185] on span "Resource Catalog" at bounding box center [110, 182] width 140 height 13
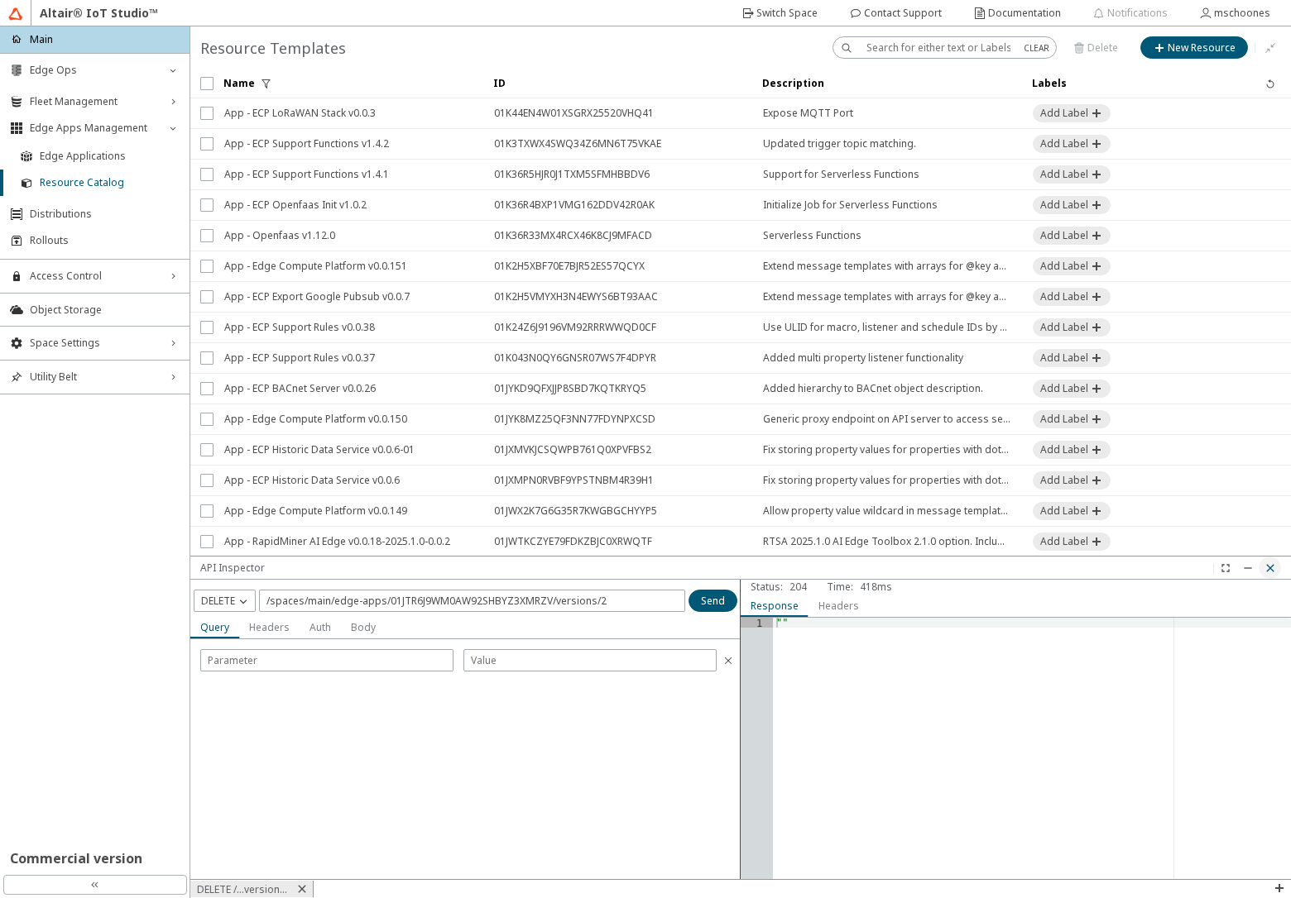
click at [1266, 569] on iron-icon at bounding box center [1269, 568] width 13 height 13
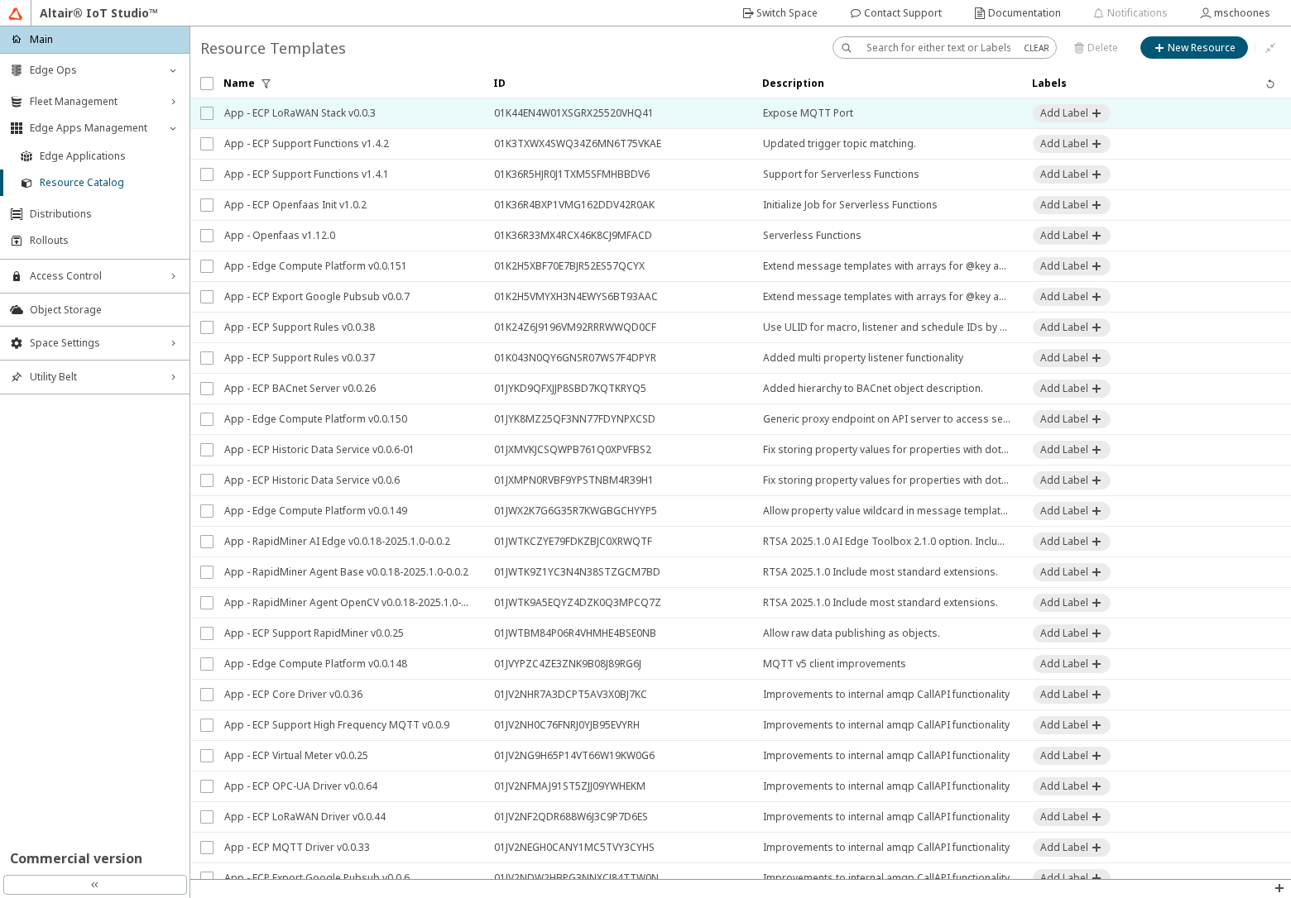
click at [206, 113] on input "checkbox" at bounding box center [205, 113] width 11 height 13
checkbox input "true"
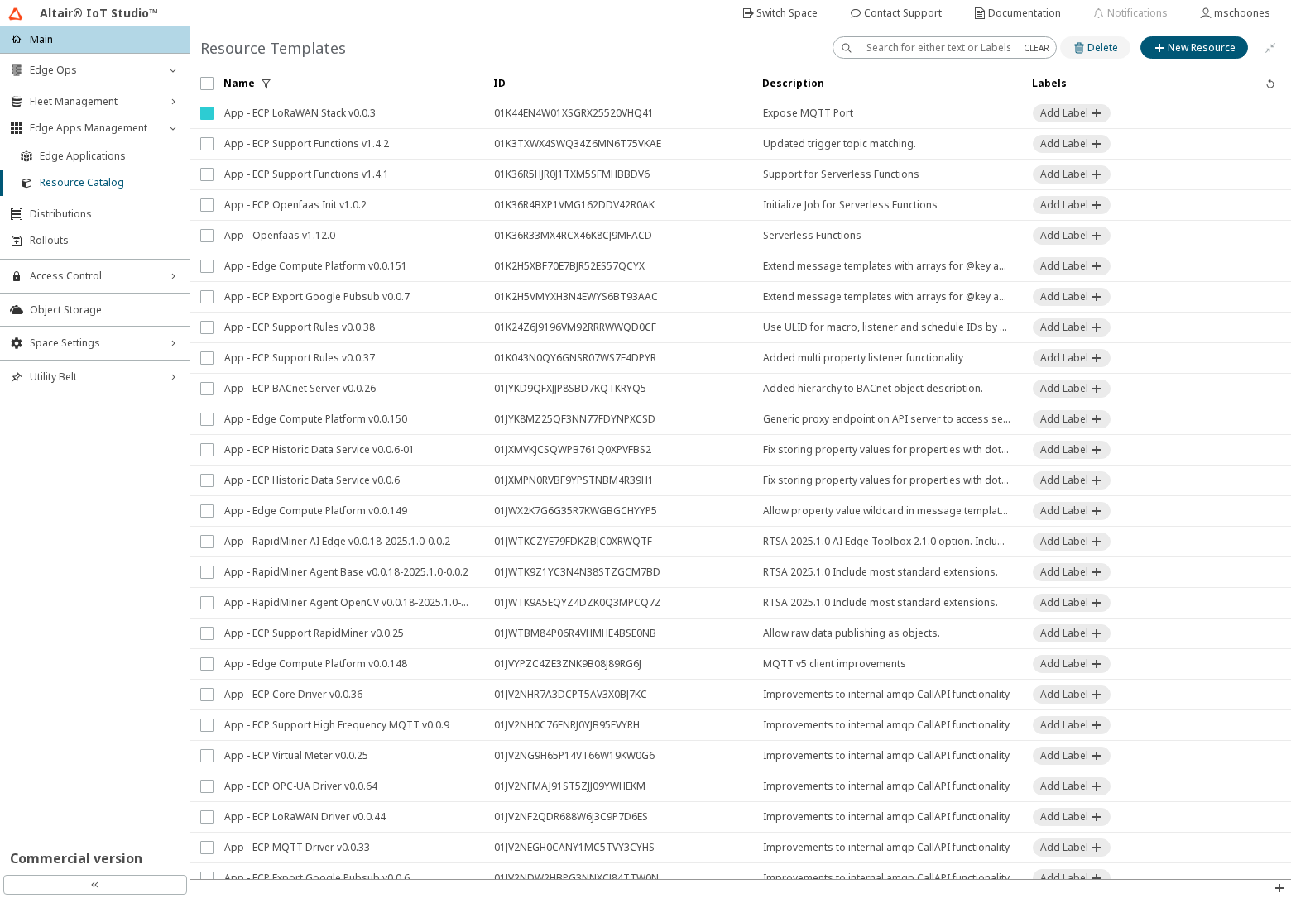
click at [0, 0] on slot "Delete" at bounding box center [0, 0] width 0 height 0
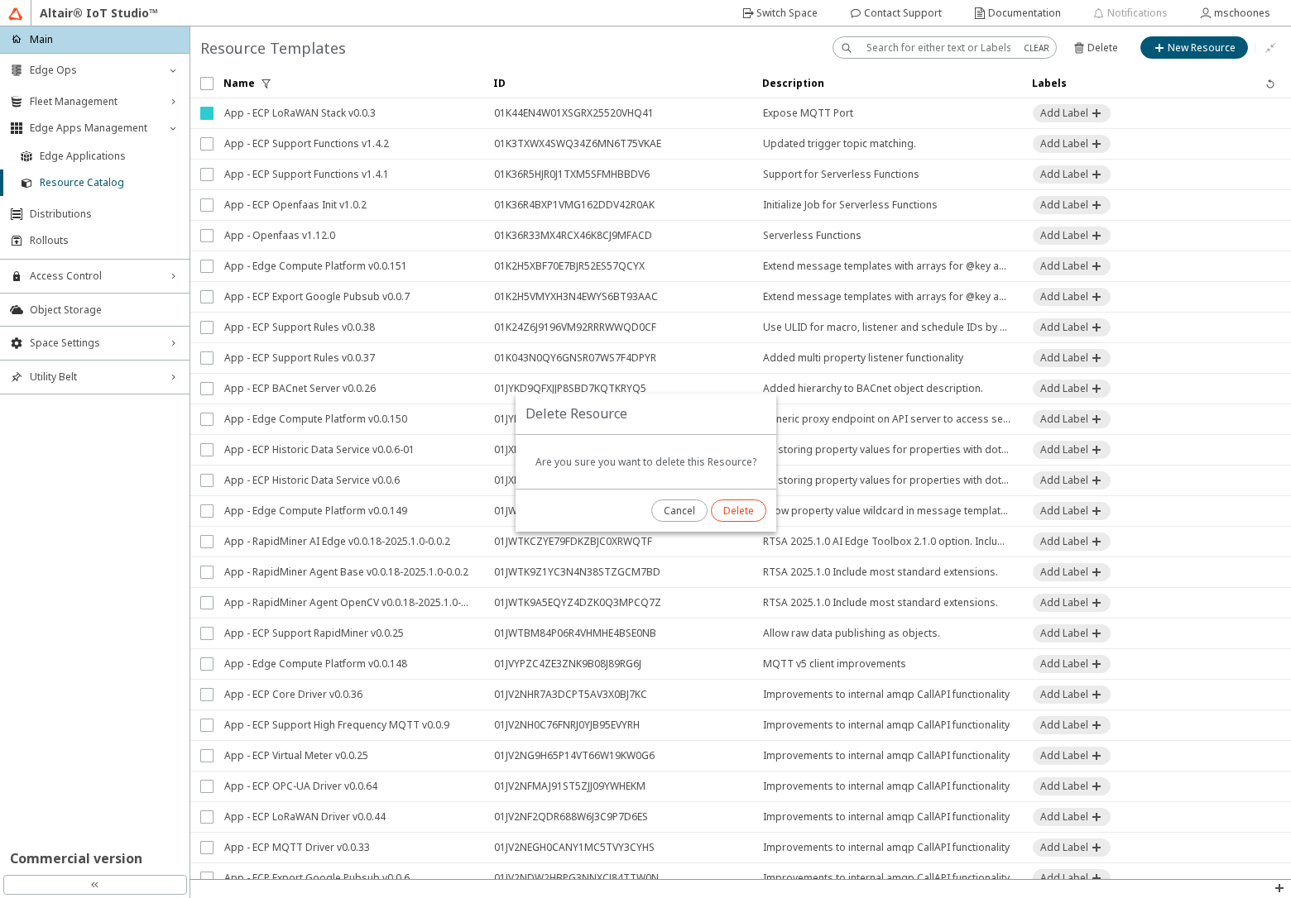
click at [753, 513] on paper-button "Delete" at bounding box center [738, 511] width 55 height 22
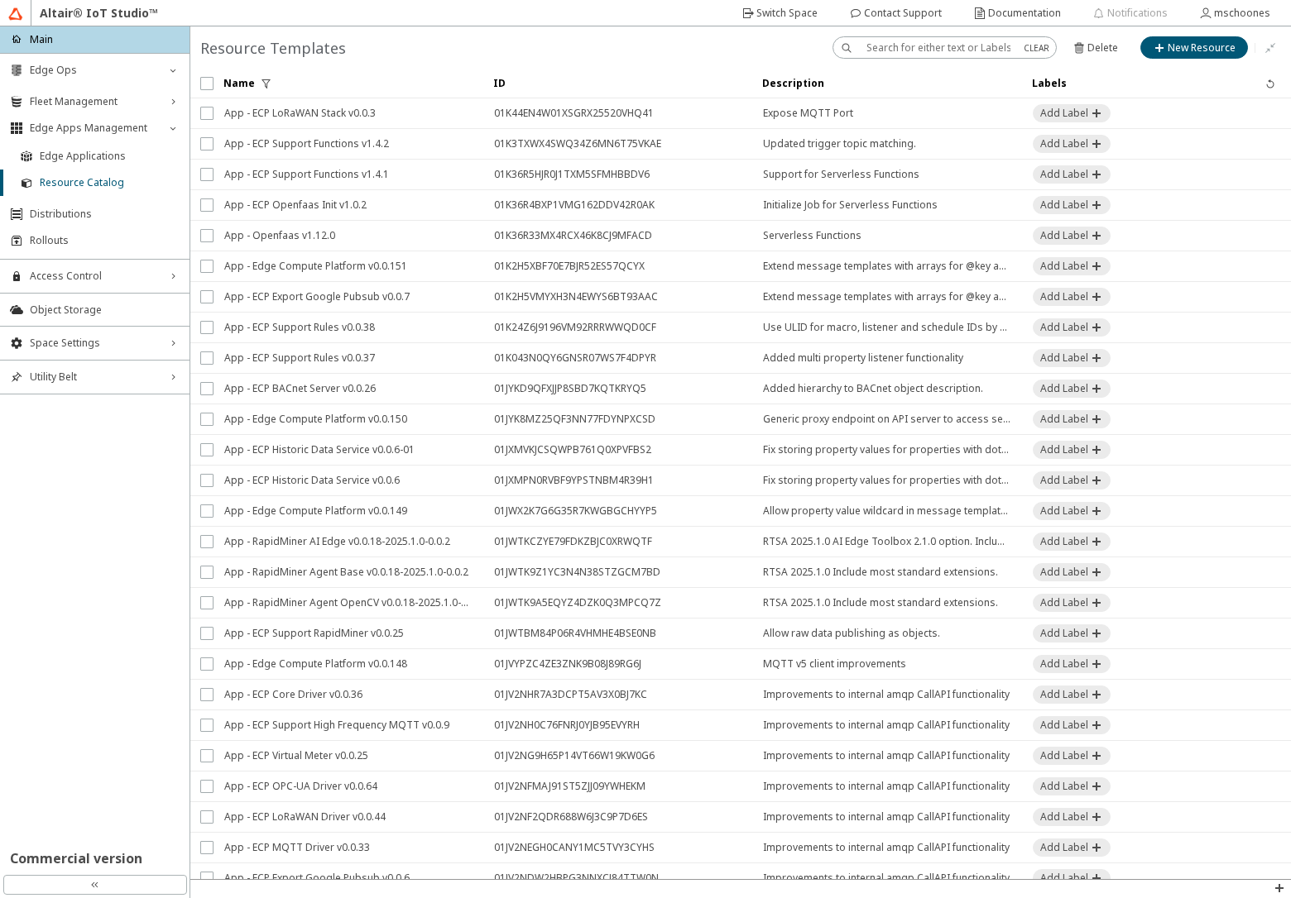
checkbox input "false"
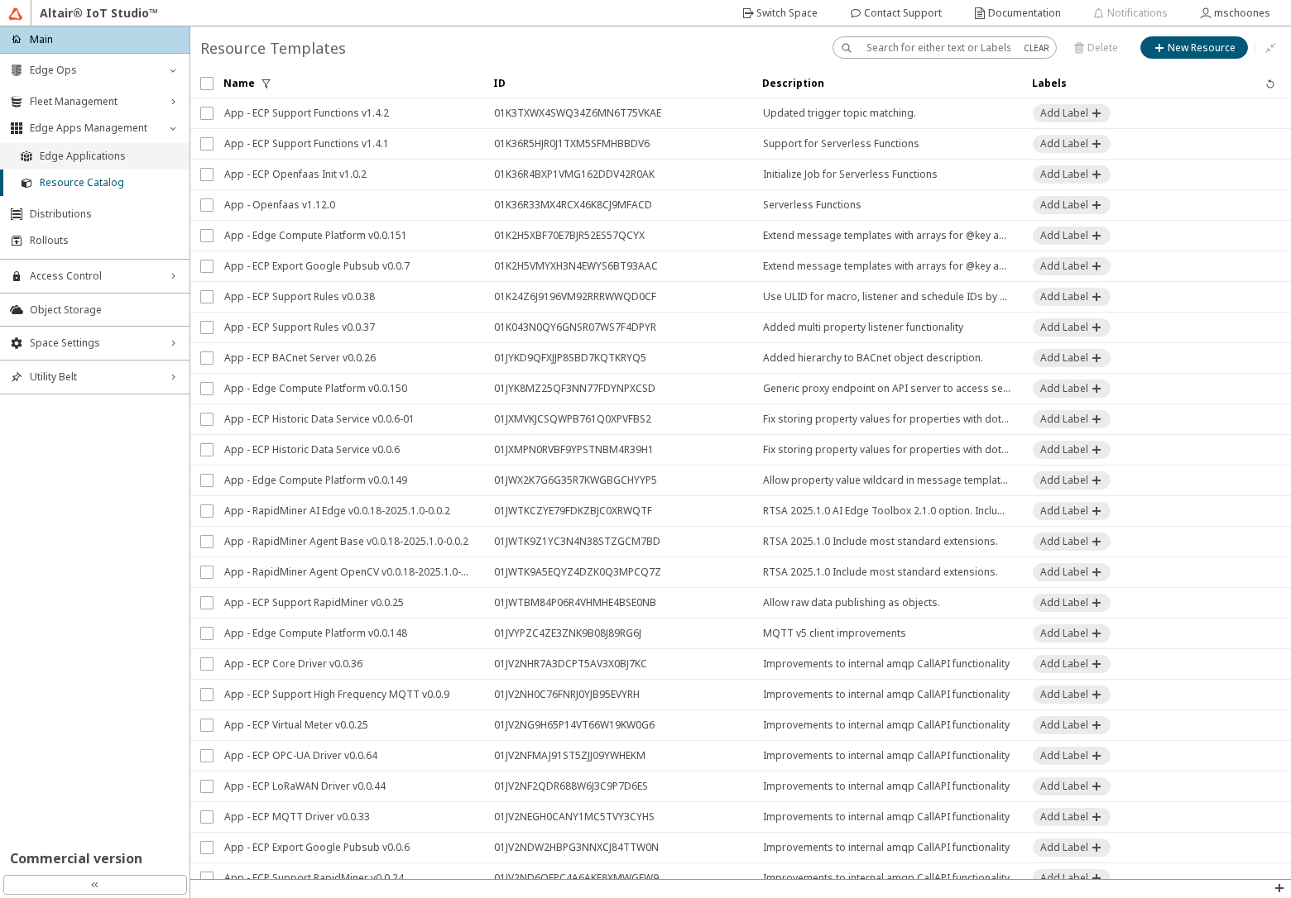
click at [103, 152] on span "Edge Applications" at bounding box center [110, 156] width 140 height 13
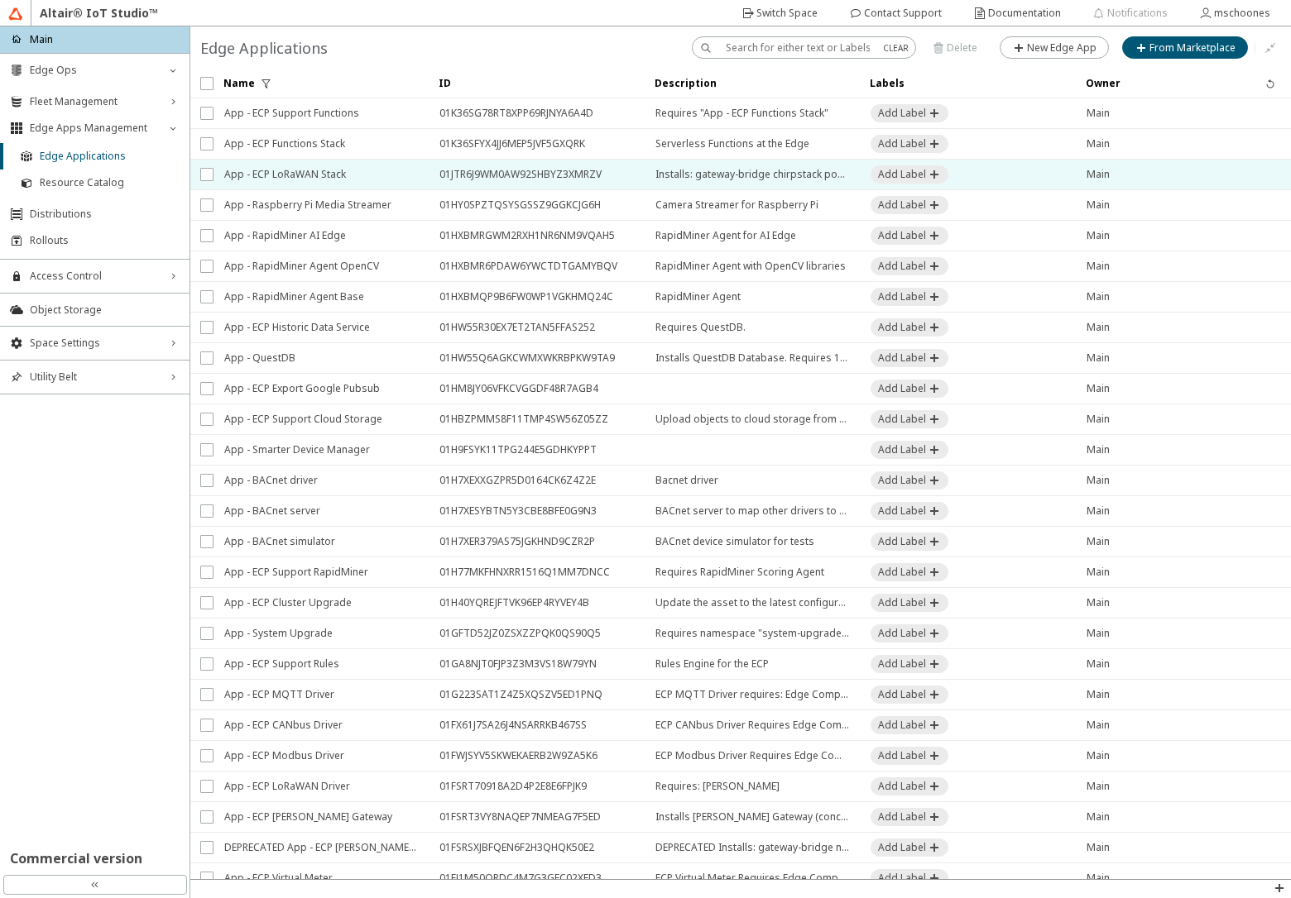
click at [346, 174] on span "App - ECP LoRaWAN Stack" at bounding box center [321, 175] width 194 height 30
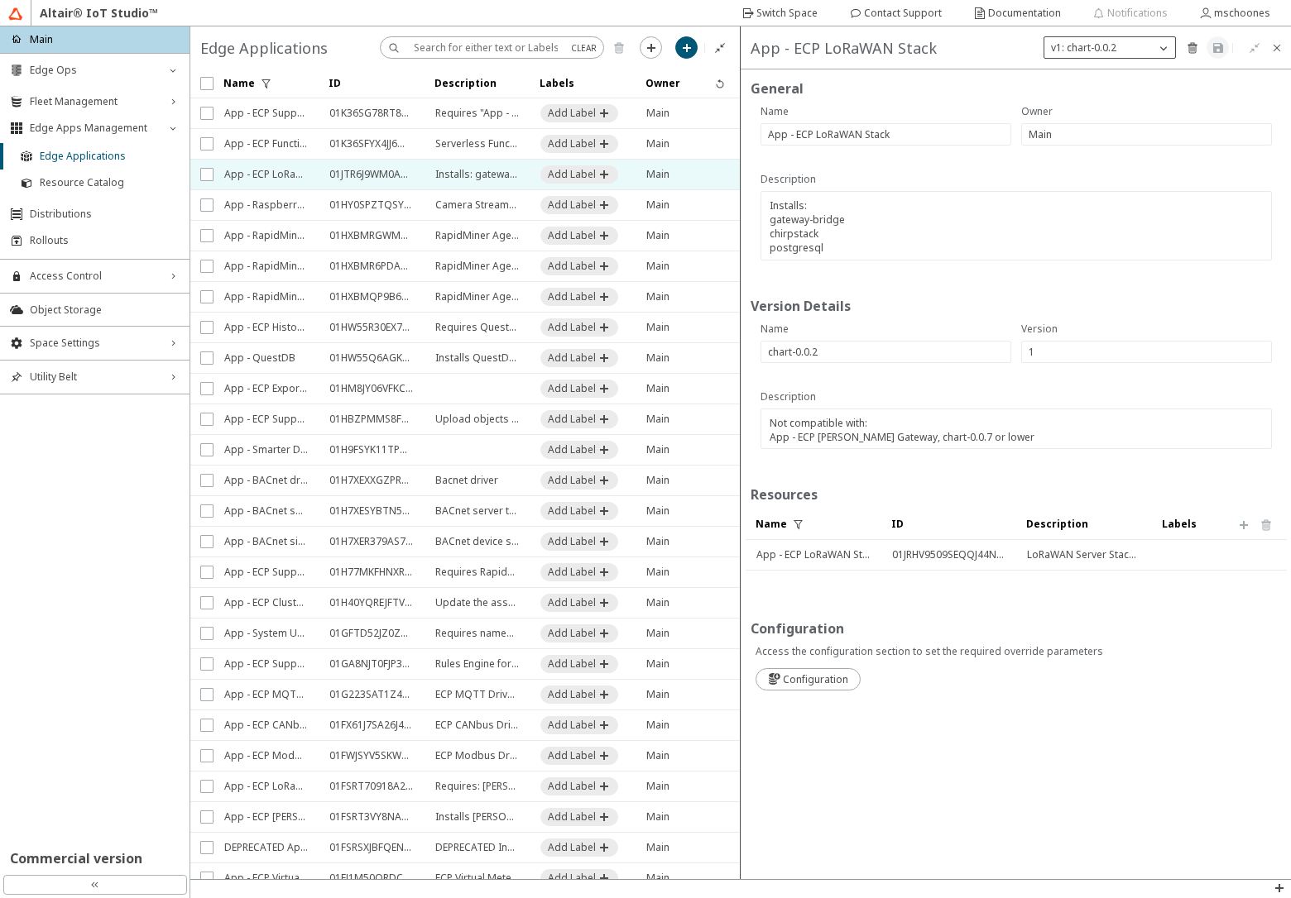
click at [1127, 48] on div "v1: chart-0.0.2" at bounding box center [1099, 48] width 111 height 17
drag, startPoint x: 1121, startPoint y: 106, endPoint x: 743, endPoint y: 6, distance: 391.1
click at [0, 0] on slot "New Version" at bounding box center [0, 0] width 0 height 0
type input "2"
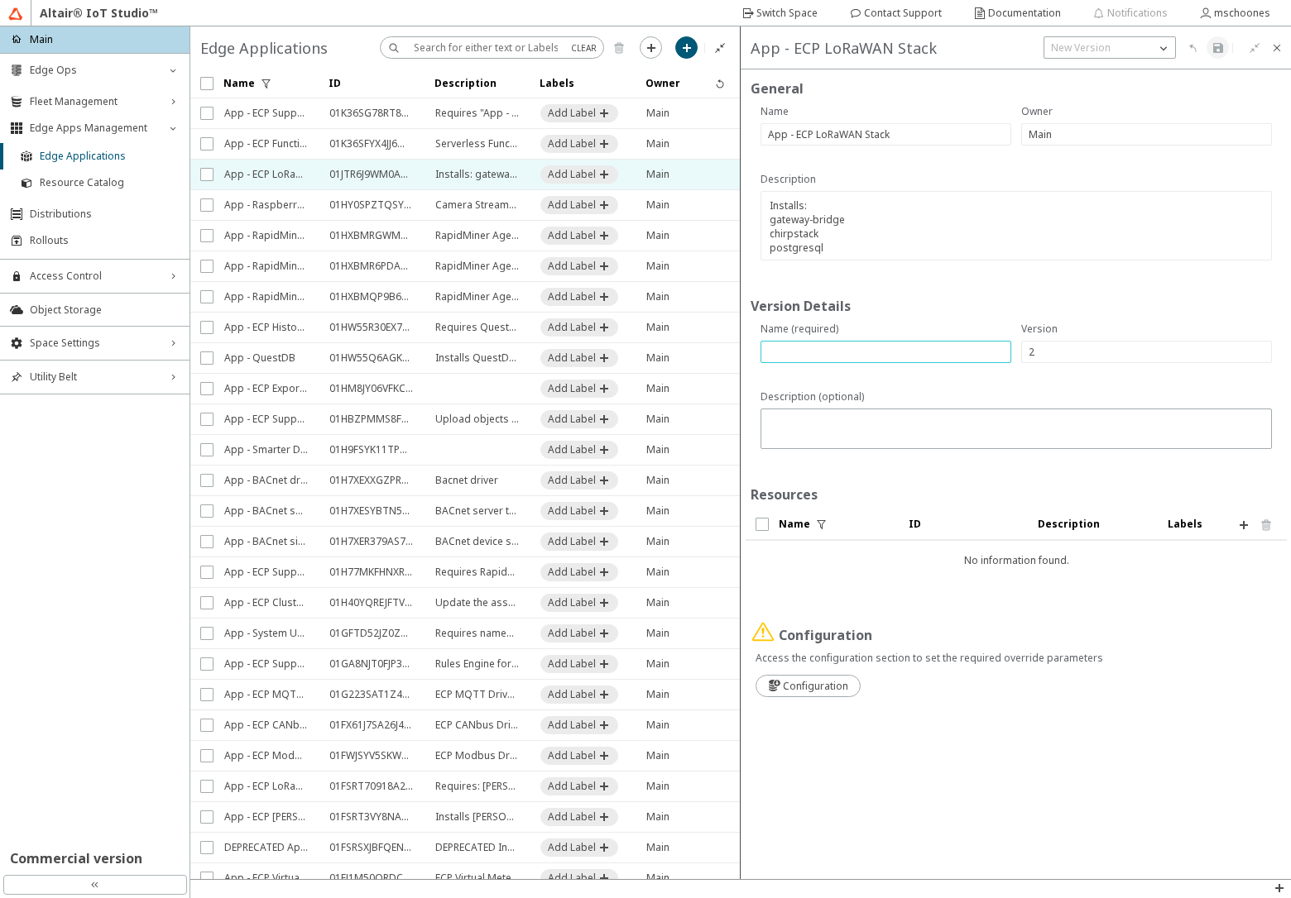
click at [827, 352] on input "text" at bounding box center [886, 352] width 236 height 14
paste input "chart-0.0.3"
type input "chart-0.0.3"
click at [886, 421] on textarea at bounding box center [1018, 431] width 500 height 32
paste textarea "Allow exposing Gateway Bridge and MQTT Broker Not compatible with: App - ECP Lo…"
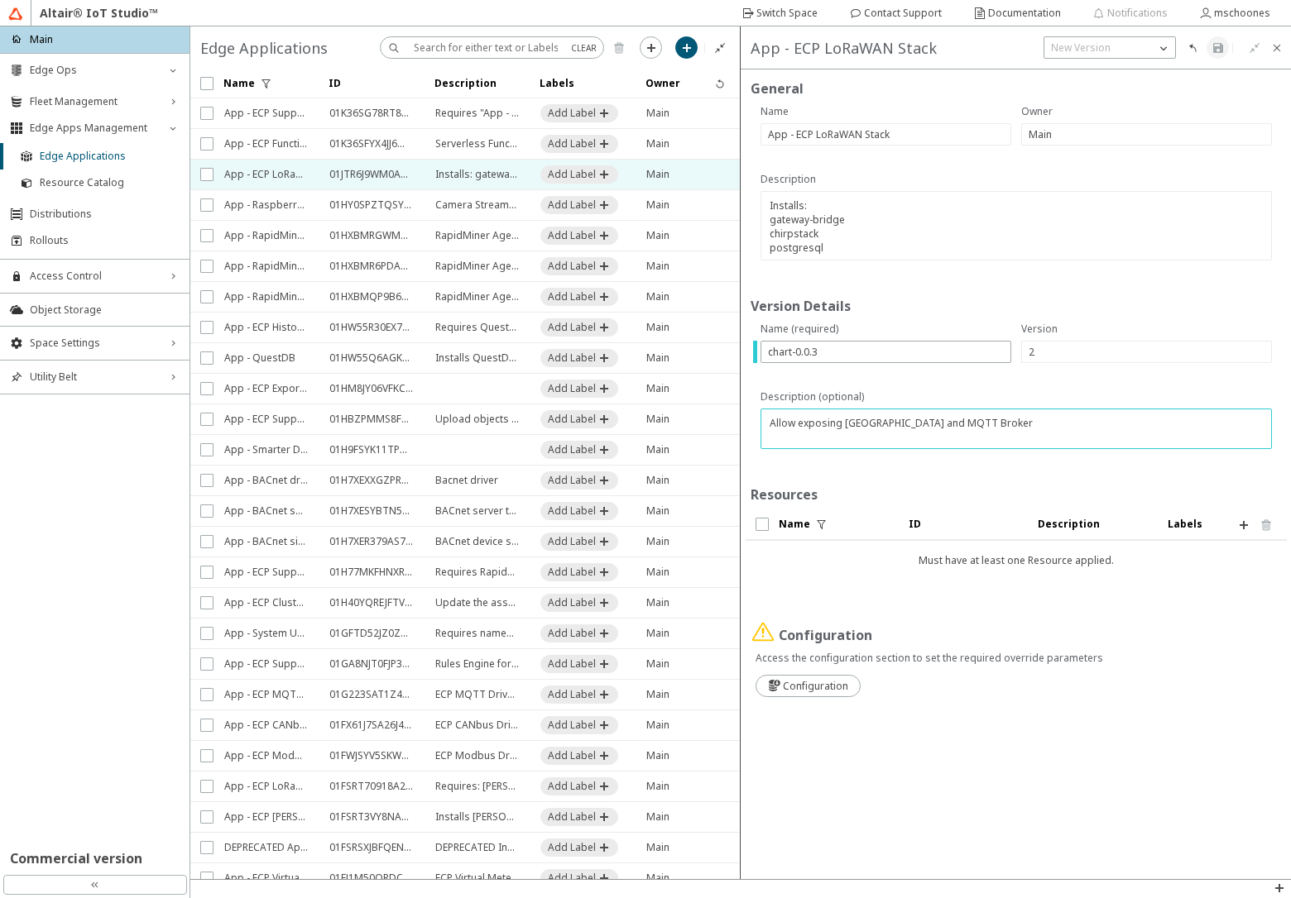
scroll to position [3, 0]
type textarea "Allow exposing Gateway Bridge and MQTT Broker Not compatible with: App - ECP Lo…"
click at [1247, 533] on paper-button at bounding box center [1243, 525] width 22 height 22
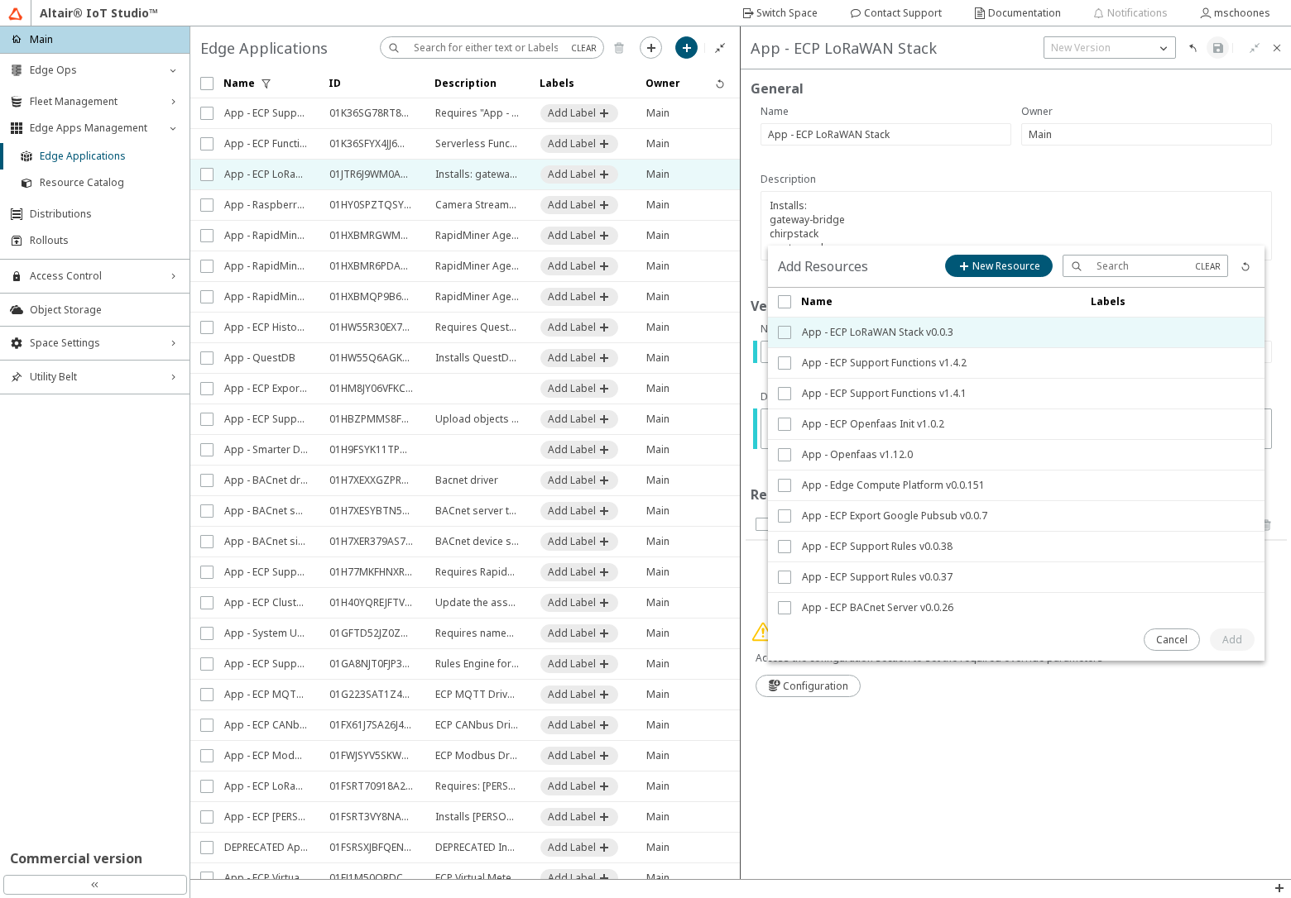
click at [785, 333] on input "checkbox" at bounding box center [783, 332] width 11 height 13
checkbox input "true"
drag, startPoint x: 1236, startPoint y: 645, endPoint x: 1211, endPoint y: 593, distance: 57.7
click at [0, 0] on slot "Add" at bounding box center [0, 0] width 0 height 0
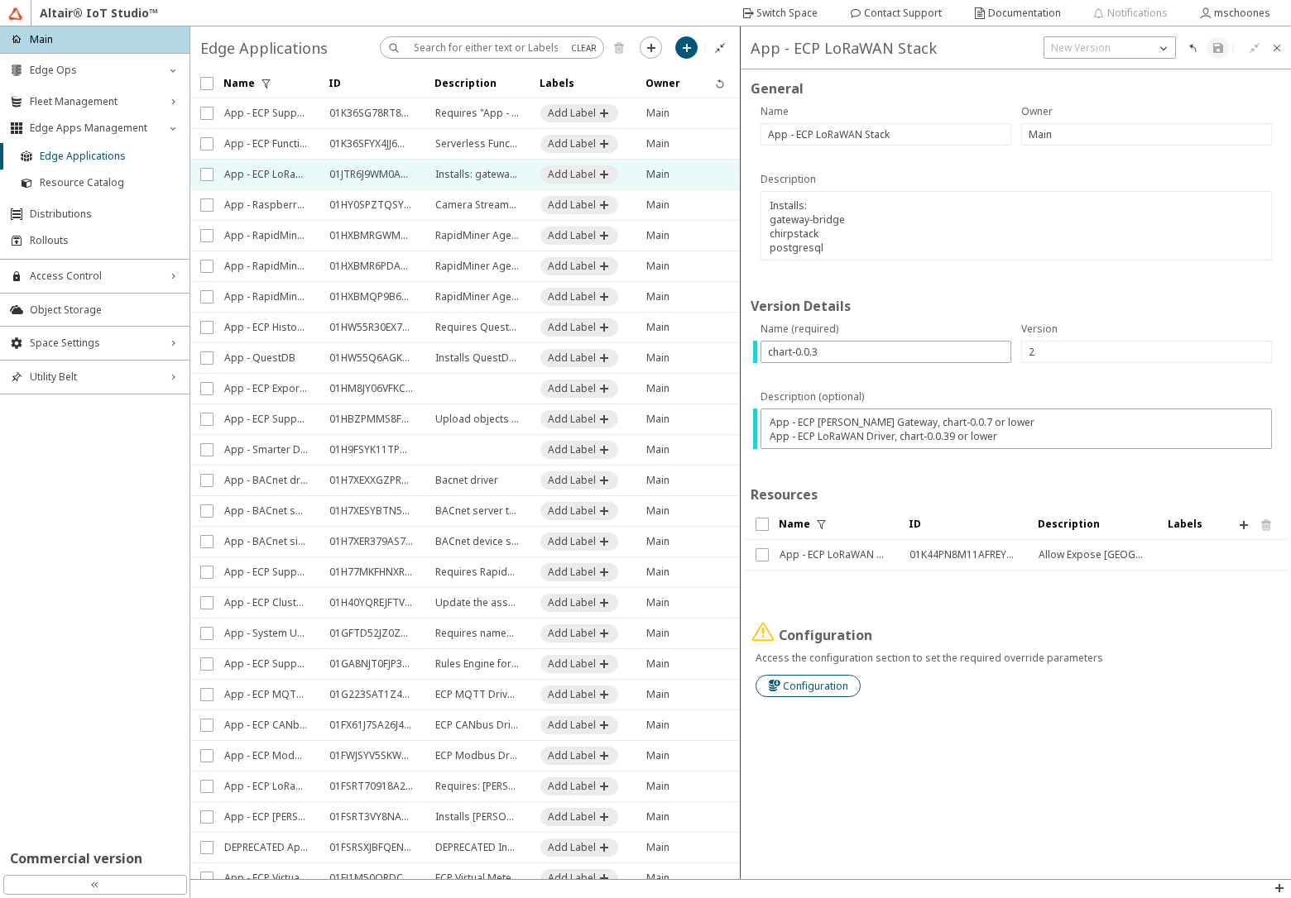
click at [0, 0] on slot "Configuration" at bounding box center [0, 0] width 0 height 0
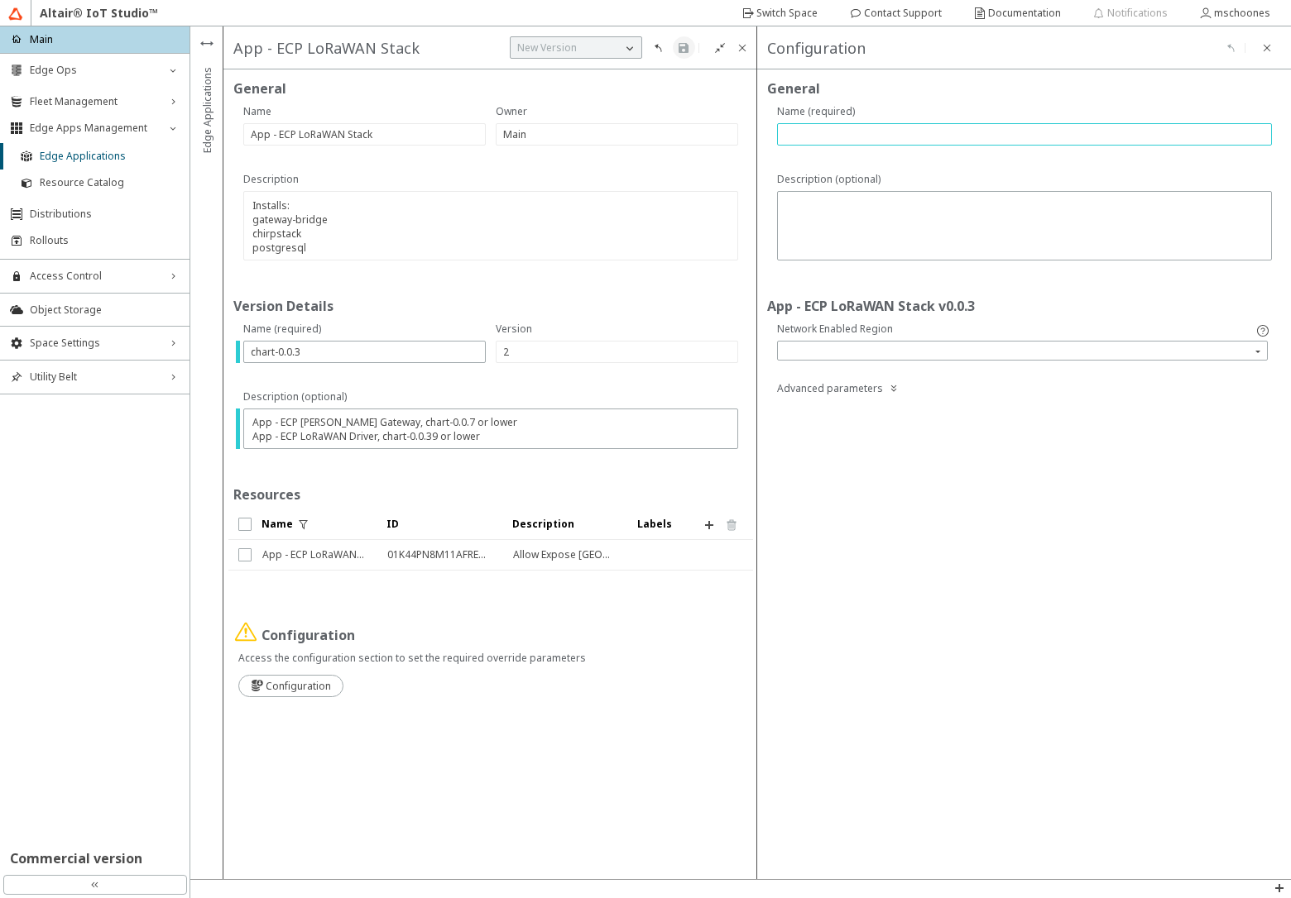
click at [985, 141] on input "text" at bounding box center [1024, 134] width 480 height 14
type input "na"
click at [686, 51] on iron-icon at bounding box center [683, 47] width 13 height 13
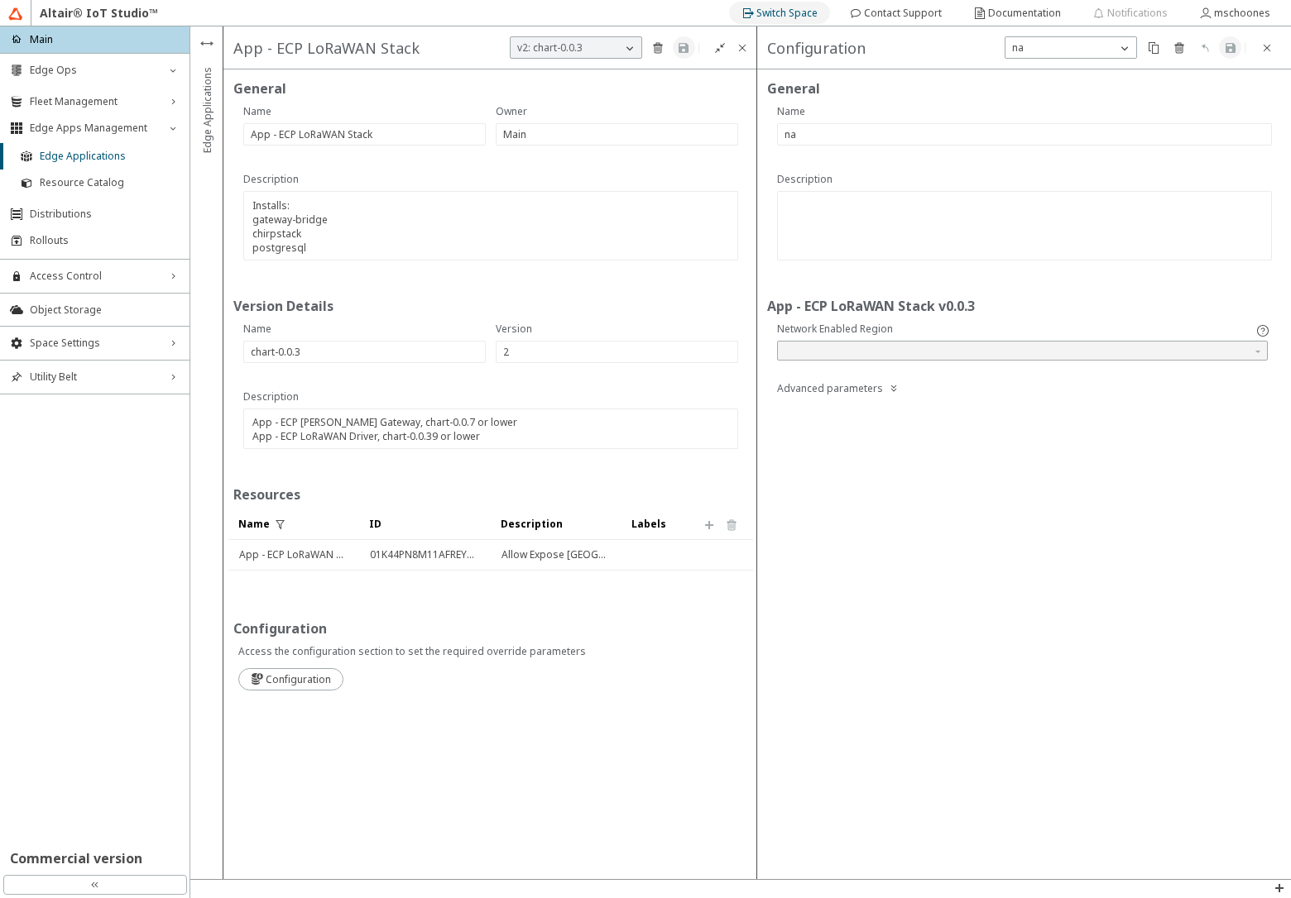
click at [0, 0] on slot "Switch Space" at bounding box center [0, 0] width 0 height 0
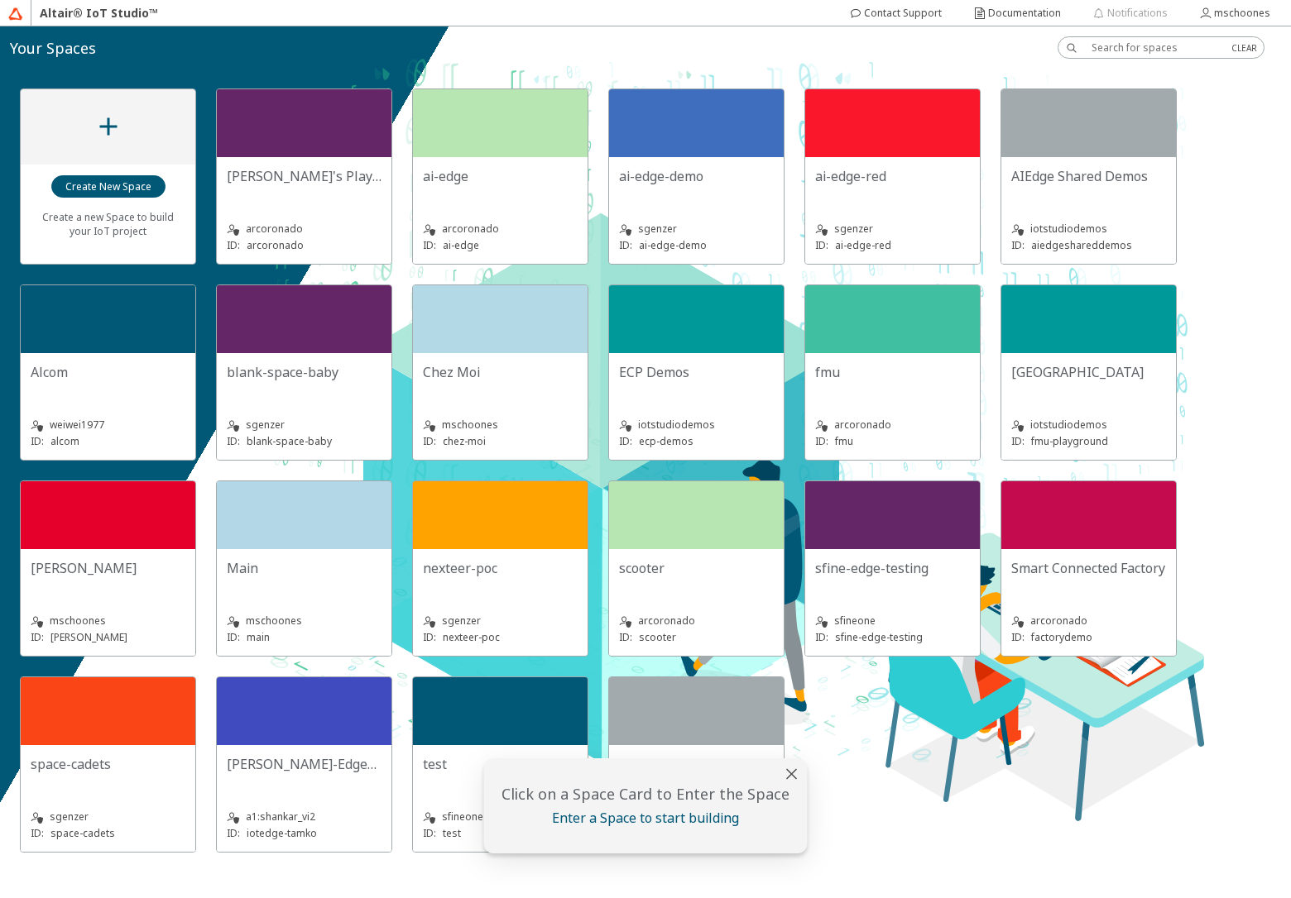
click at [702, 367] on div "ECP Demos" at bounding box center [696, 372] width 155 height 18
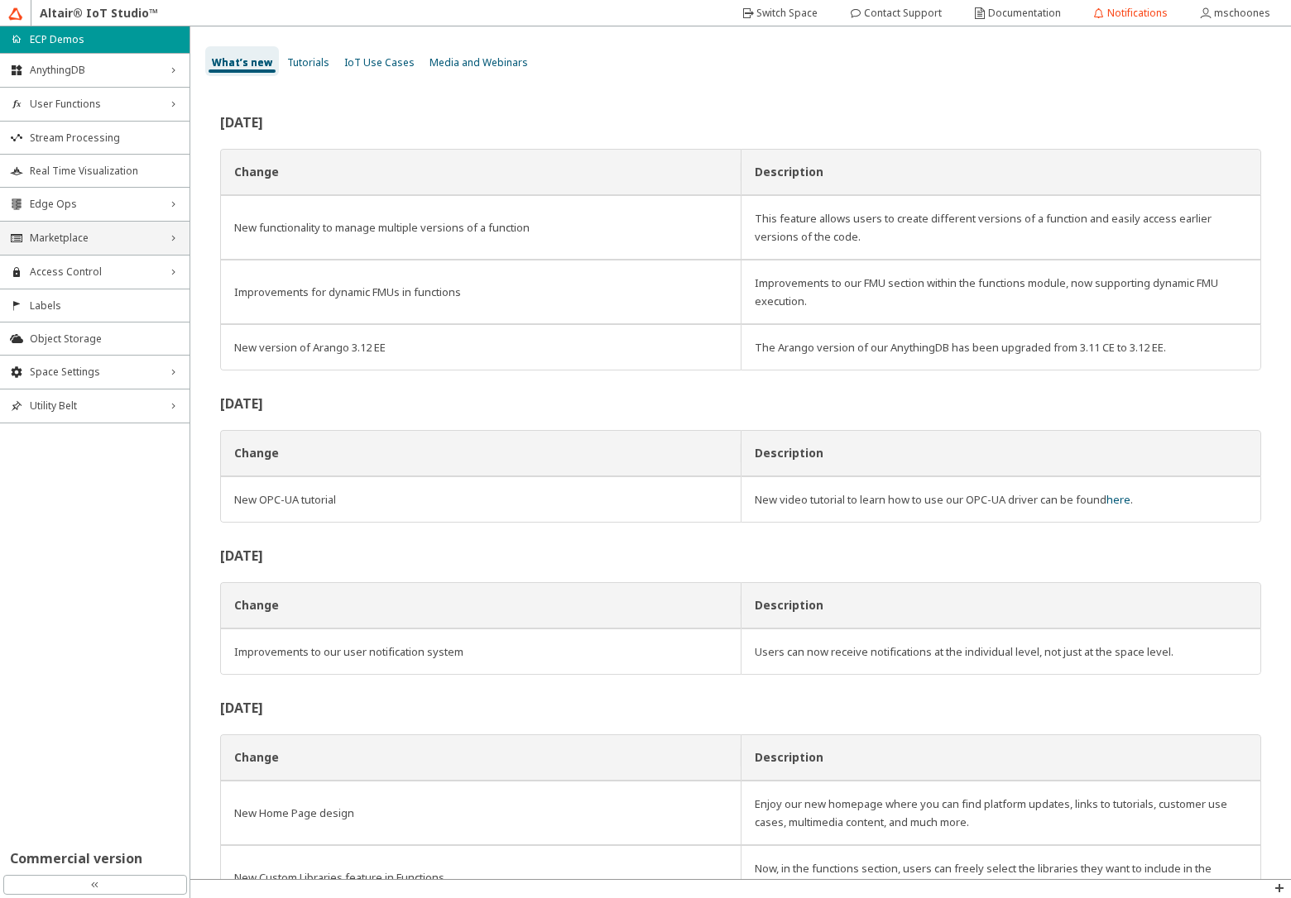
click at [164, 237] on div "Marketplace right_chevron" at bounding box center [94, 238] width 189 height 33
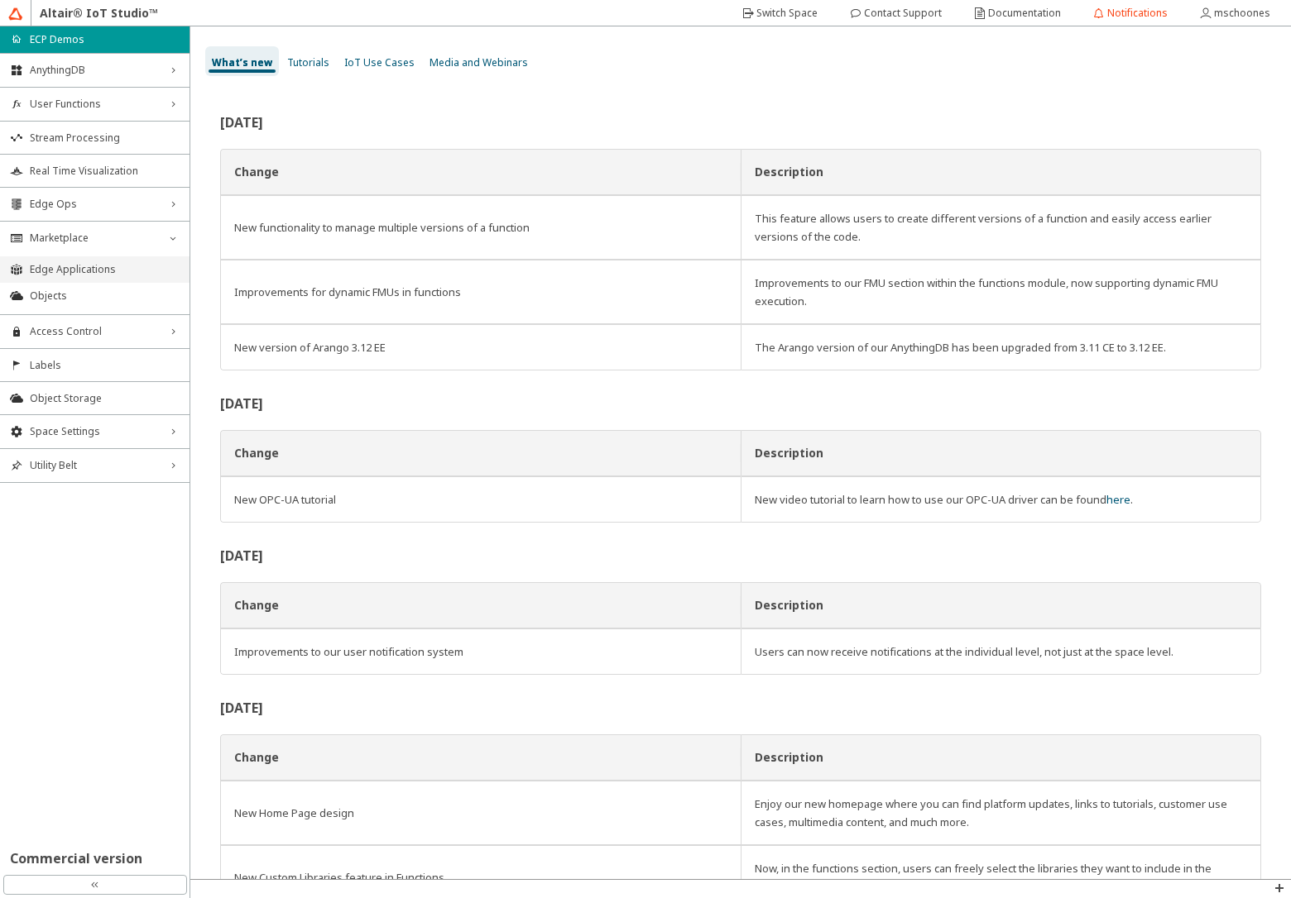
click at [157, 276] on span "Edge Applications" at bounding box center [105, 269] width 150 height 13
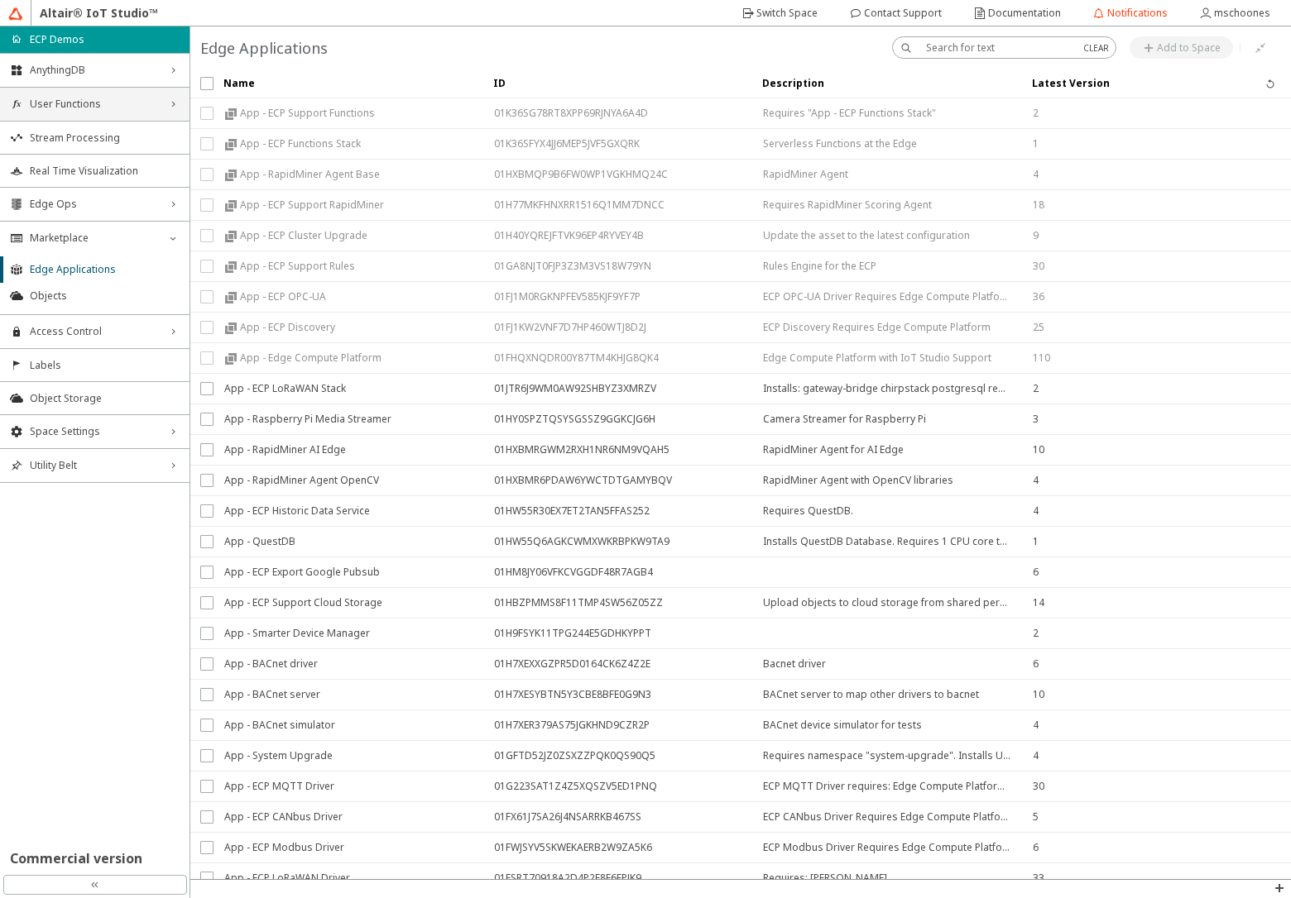
click at [89, 105] on span "User Functions" at bounding box center [95, 104] width 130 height 13
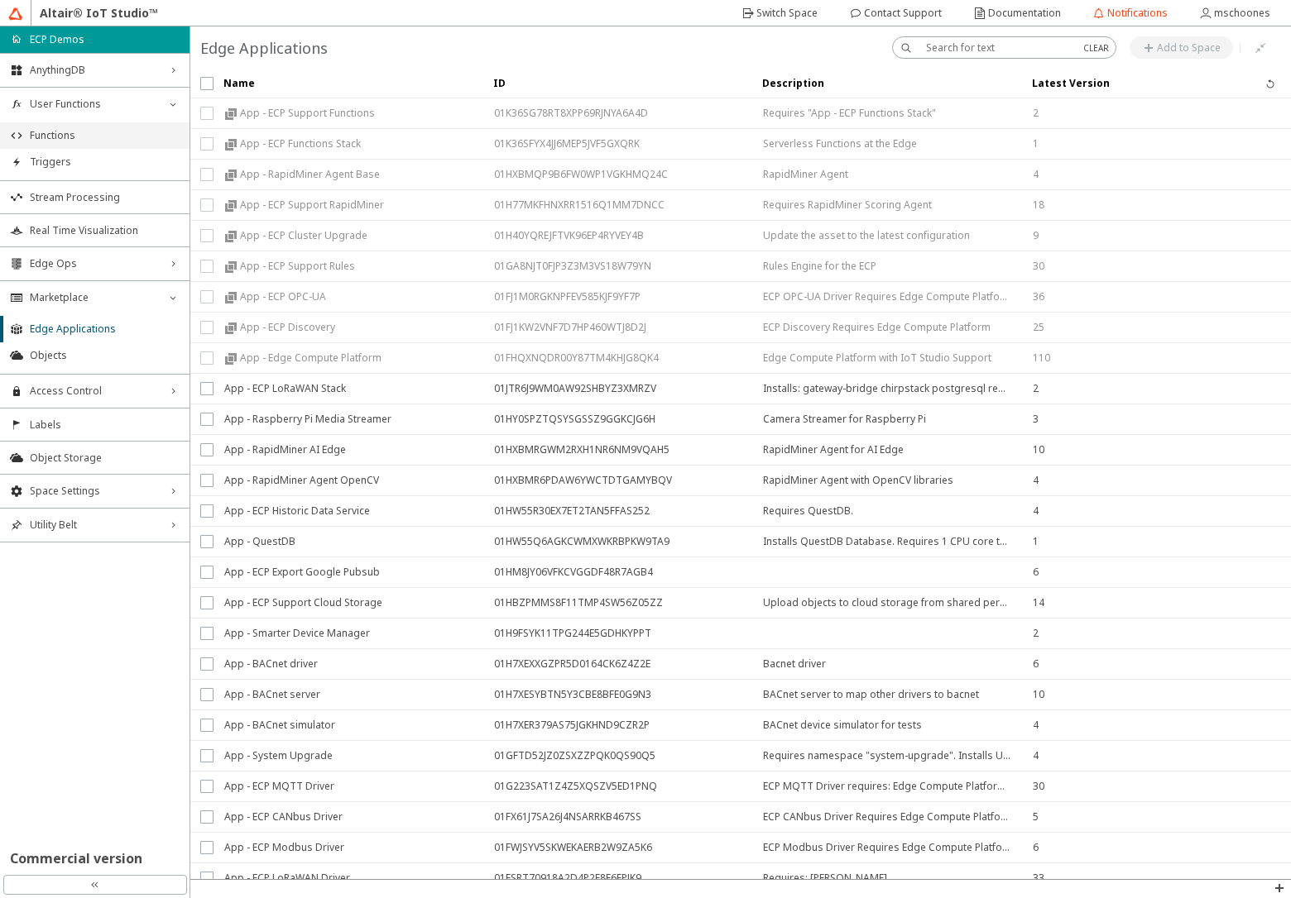
click at [90, 141] on span "Functions" at bounding box center [105, 135] width 150 height 13
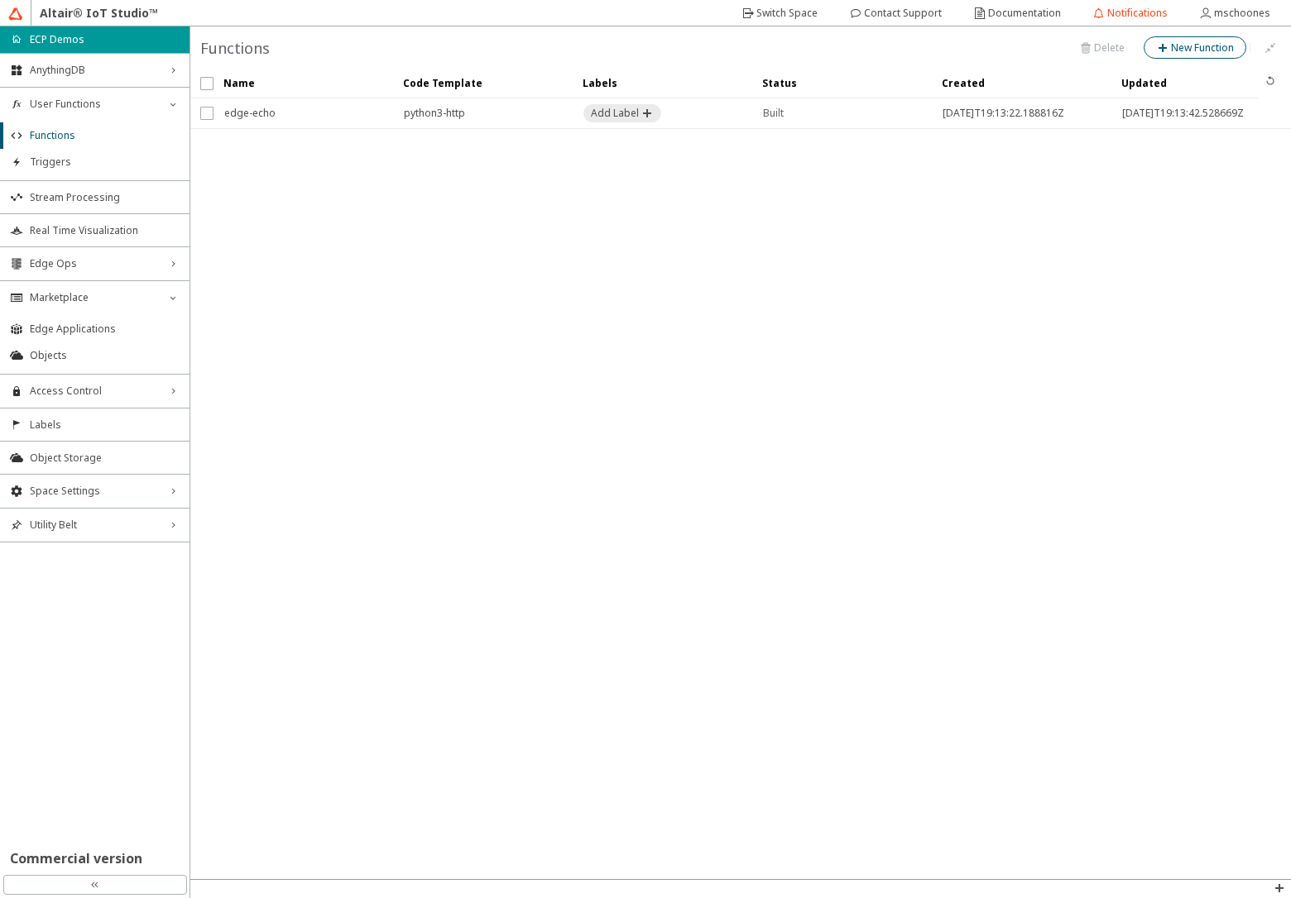
click at [0, 0] on slot "New Function" at bounding box center [0, 0] width 0 height 0
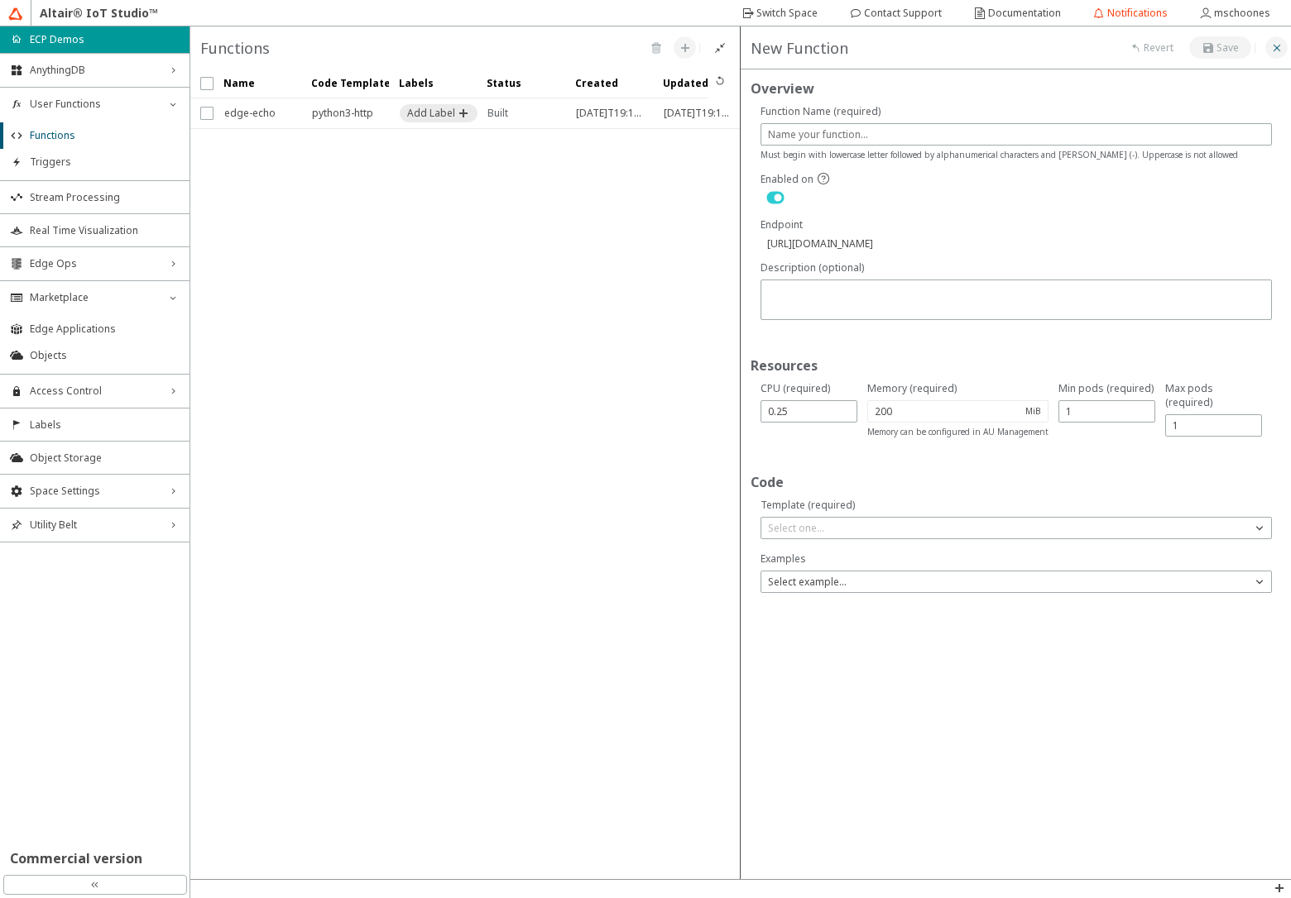
click at [1277, 53] on iron-icon at bounding box center [1276, 47] width 13 height 13
